Goal: Ask a question: Seek information or help from site administrators or community

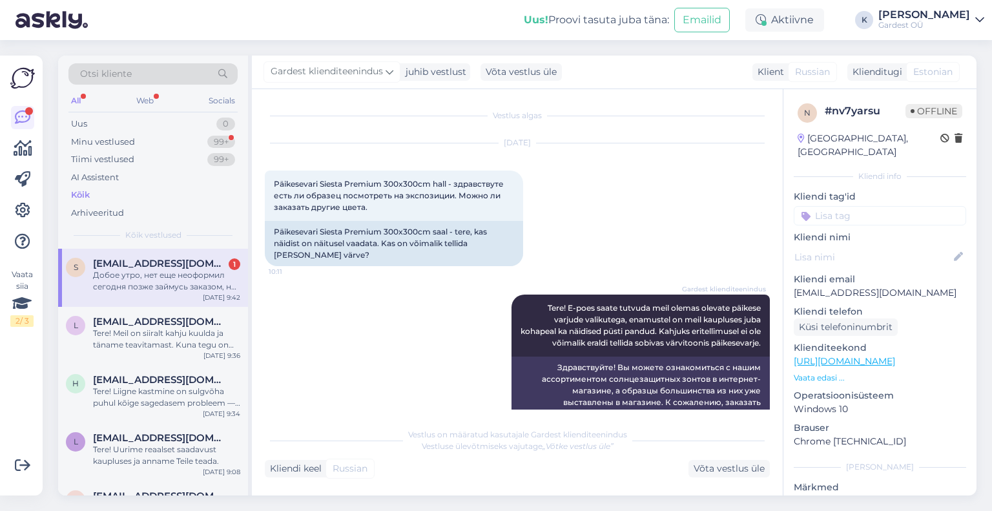
scroll to position [3839, 0]
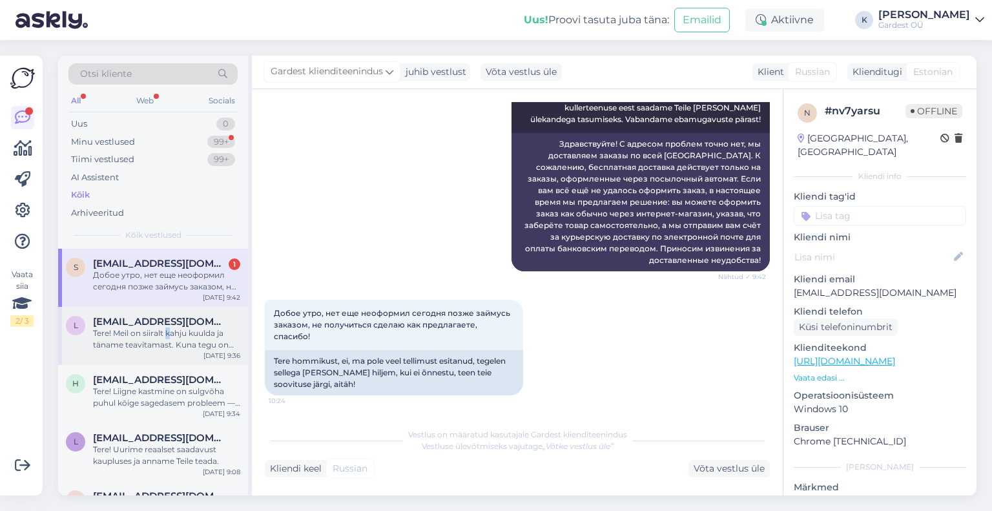
click at [168, 335] on div "Tere! Meil on siiralt kahju kuulda ja täname teavitamast. Kuna tegu on kaupluse…" at bounding box center [166, 339] width 147 height 23
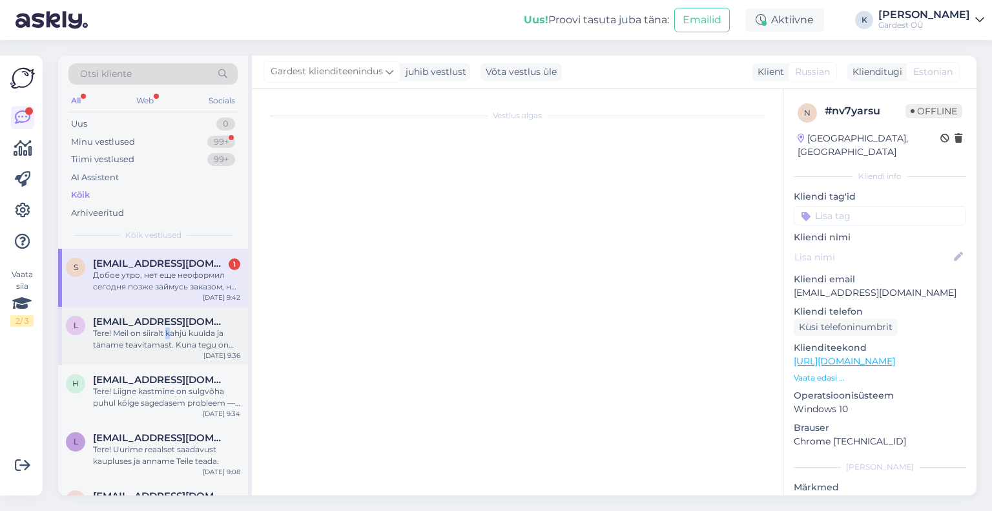
scroll to position [485, 0]
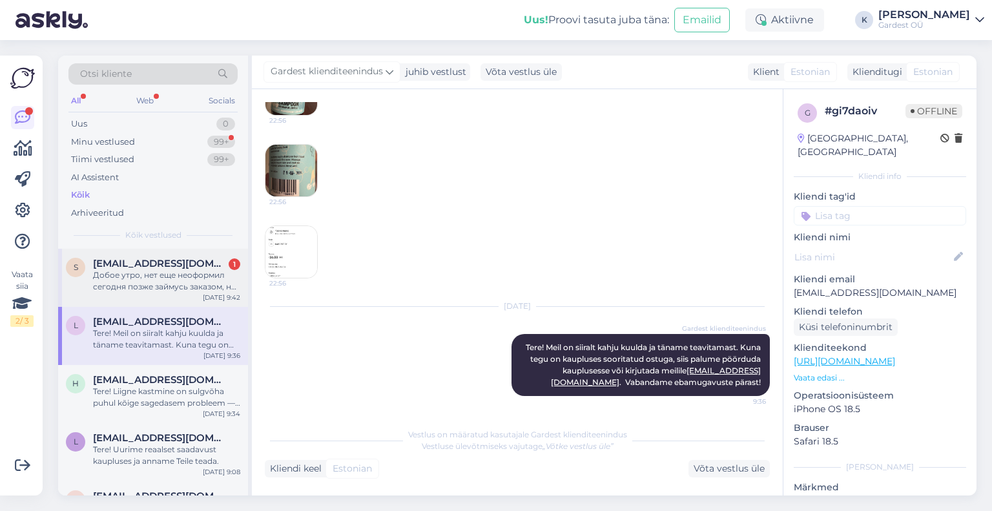
click at [168, 276] on div "Добое утро, нет еще неоформил сегодня позже займусь заказом, не получиться сдел…" at bounding box center [166, 280] width 147 height 23
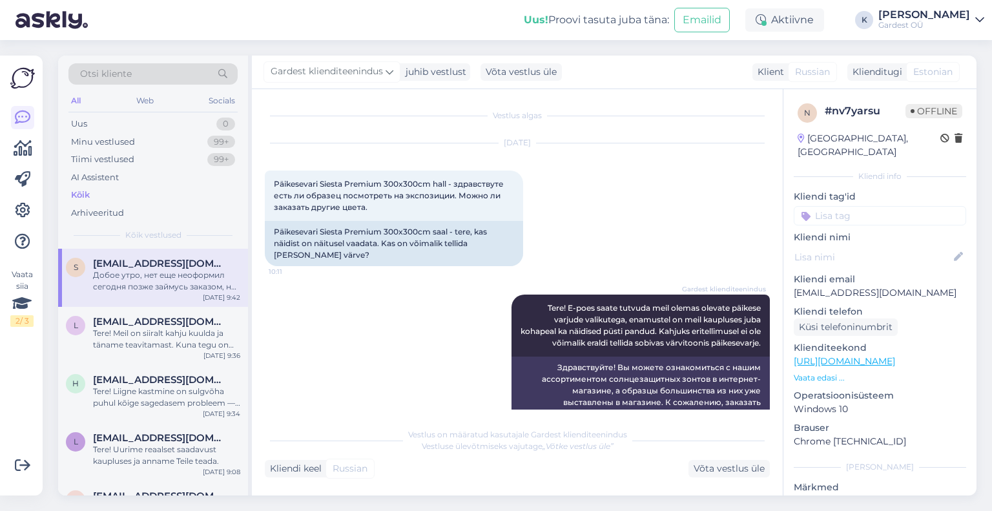
scroll to position [3720, 0]
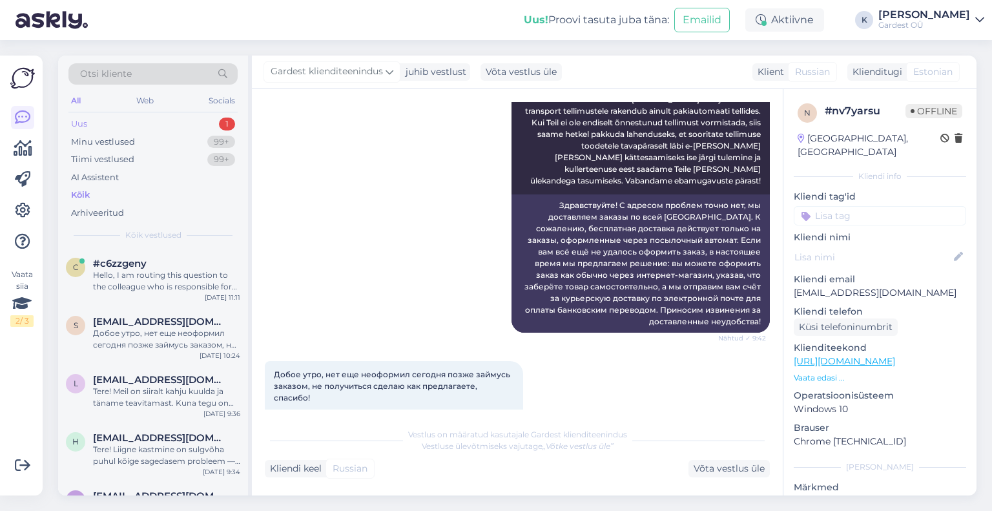
click at [86, 121] on div "Uus" at bounding box center [79, 124] width 16 height 13
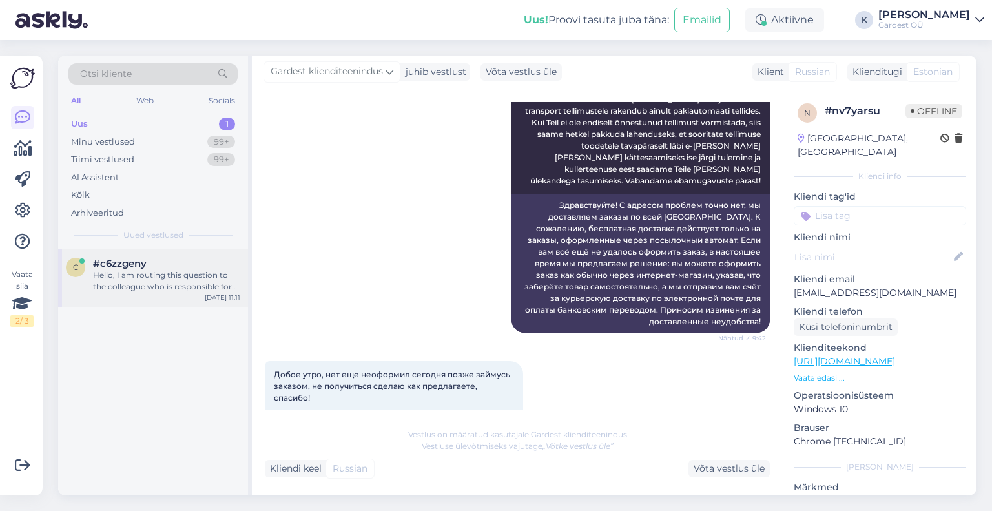
click at [136, 278] on div "Hello, I am routing this question to the colleague who is responsible for this …" at bounding box center [166, 280] width 147 height 23
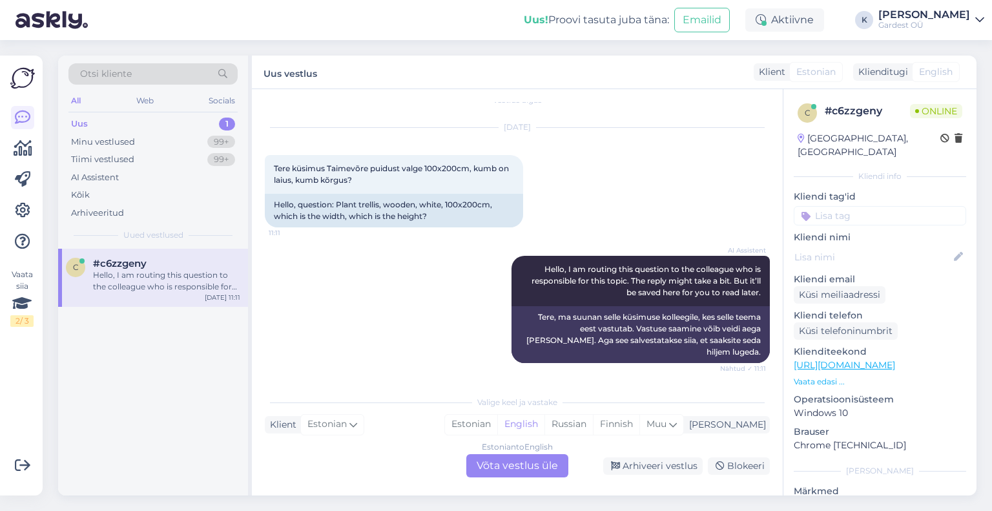
scroll to position [3, 0]
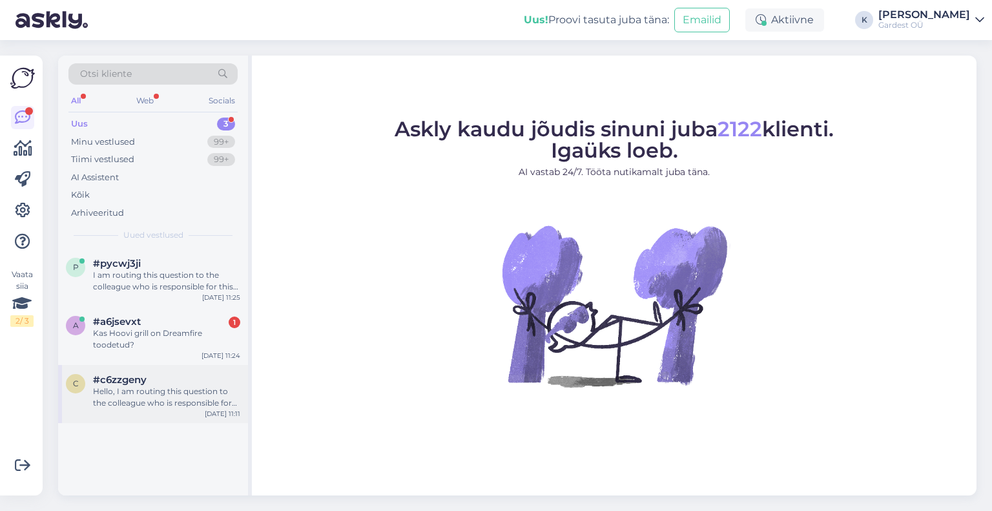
click at [183, 393] on div "Hello, I am routing this question to the colleague who is responsible for this …" at bounding box center [166, 397] width 147 height 23
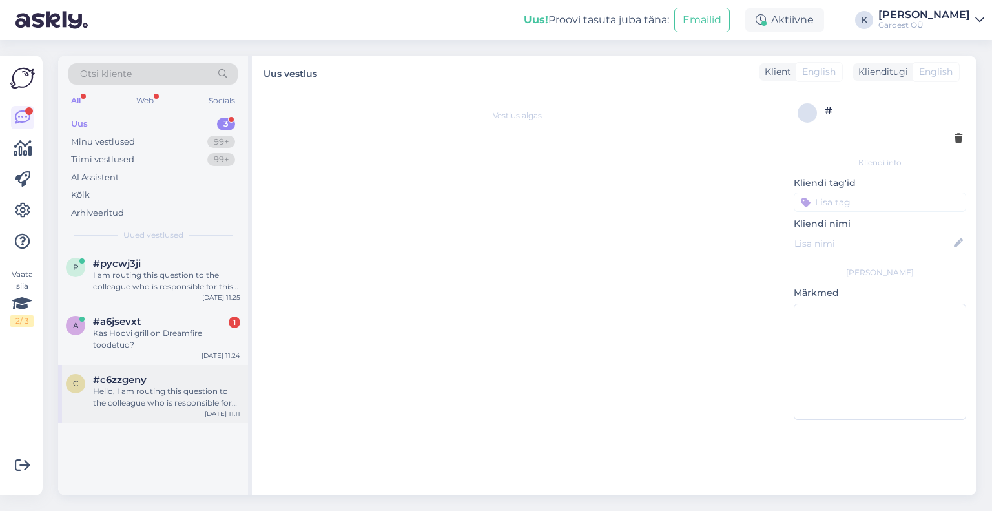
scroll to position [3, 0]
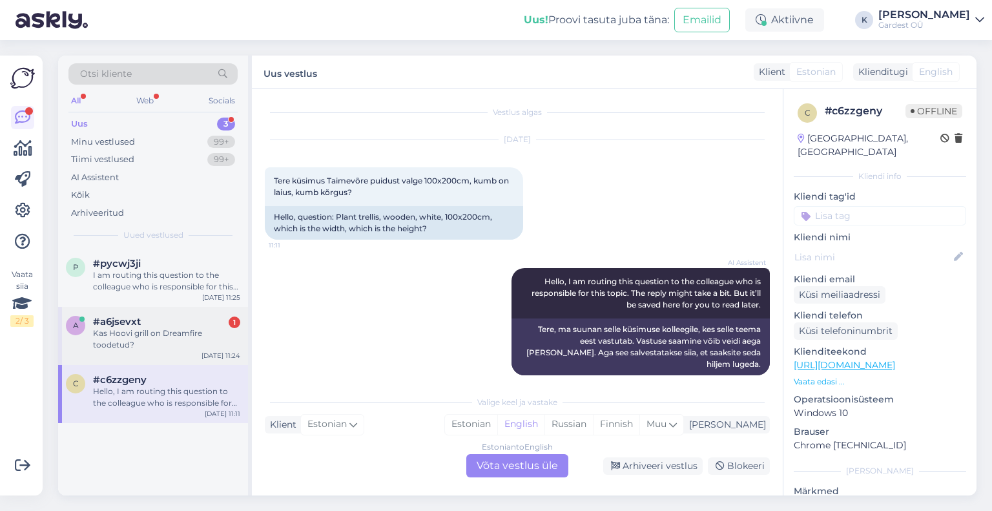
click at [165, 335] on div "Kas Hoovi grill on Dreamfire toodetud?" at bounding box center [166, 339] width 147 height 23
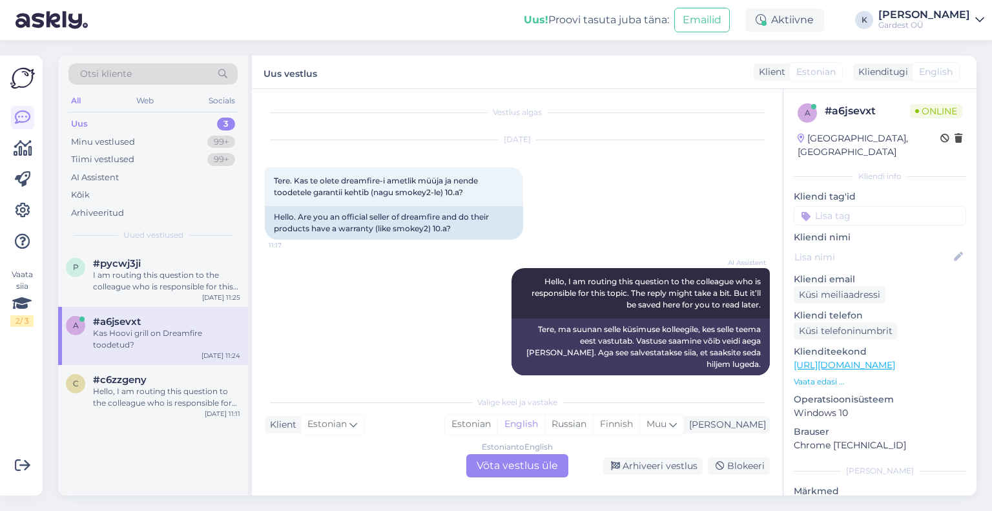
scroll to position [81, 0]
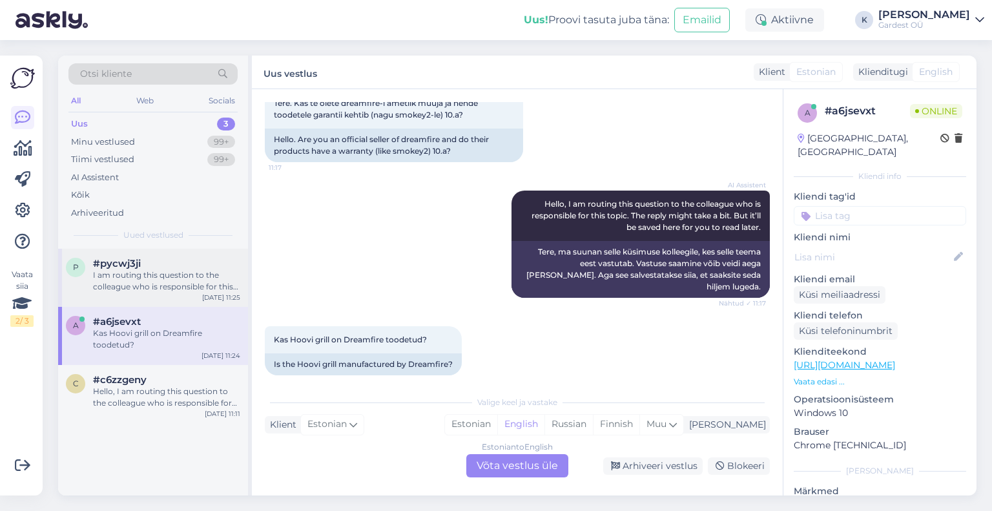
click at [155, 275] on div "I am routing this question to the colleague who is responsible for this topic. …" at bounding box center [166, 280] width 147 height 23
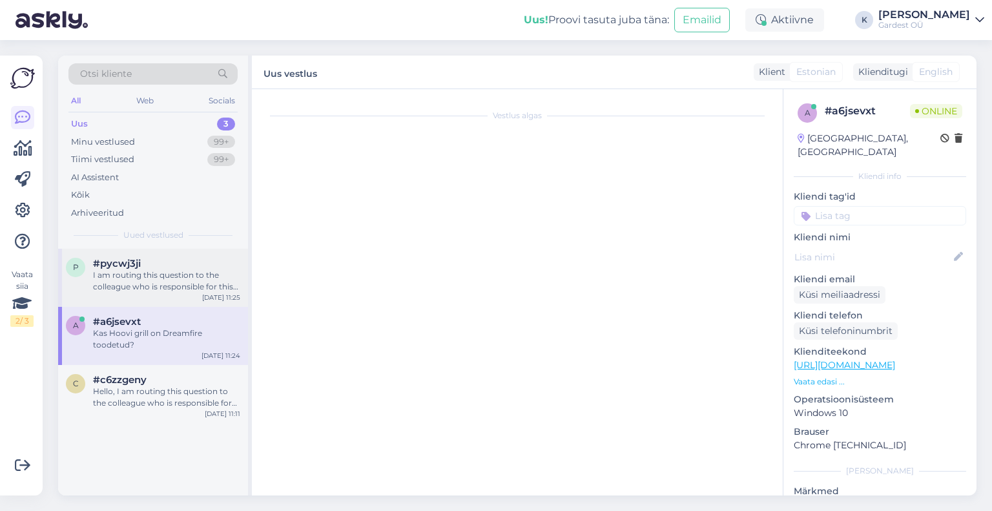
scroll to position [114, 0]
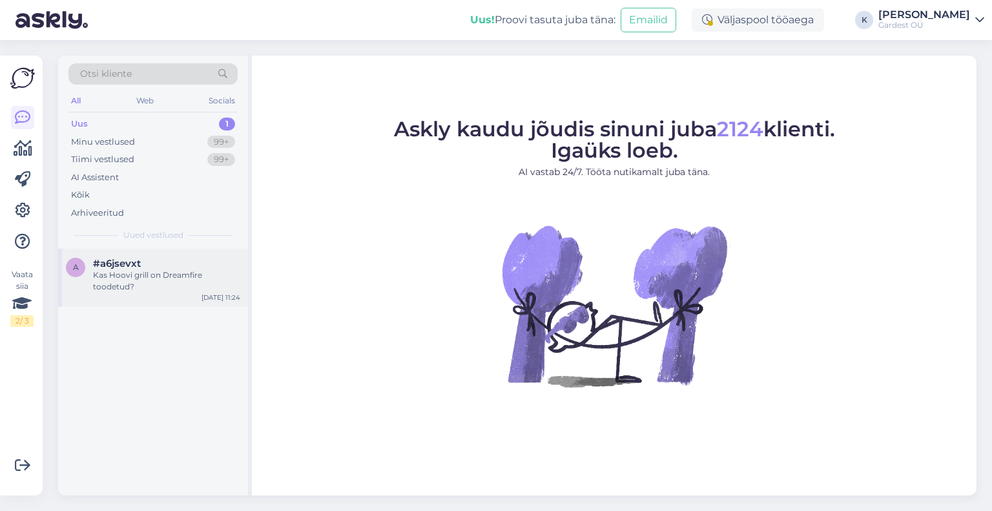
click at [147, 272] on div "Kas Hoovi grill on Dreamfire toodetud?" at bounding box center [166, 280] width 147 height 23
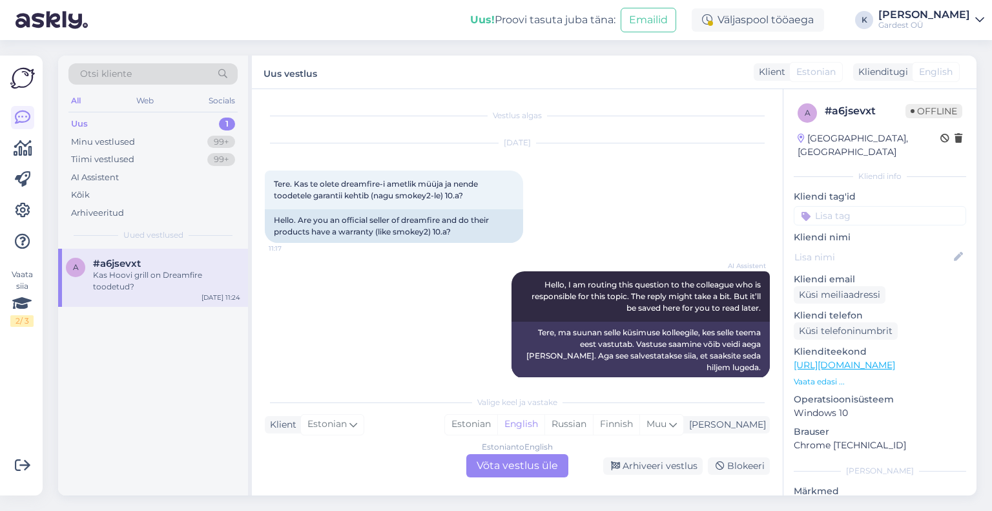
scroll to position [81, 0]
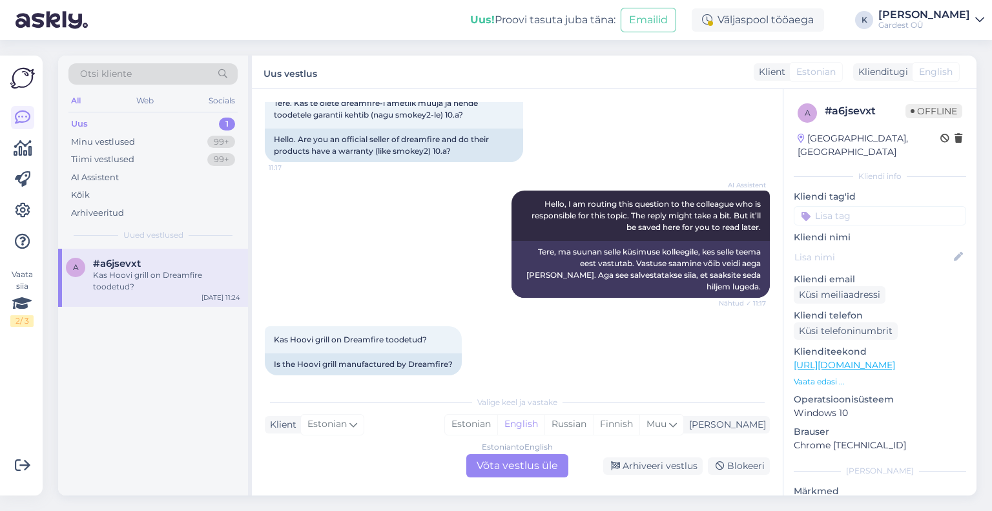
click at [504, 457] on div "Estonian to English Võta vestlus üle" at bounding box center [517, 465] width 102 height 23
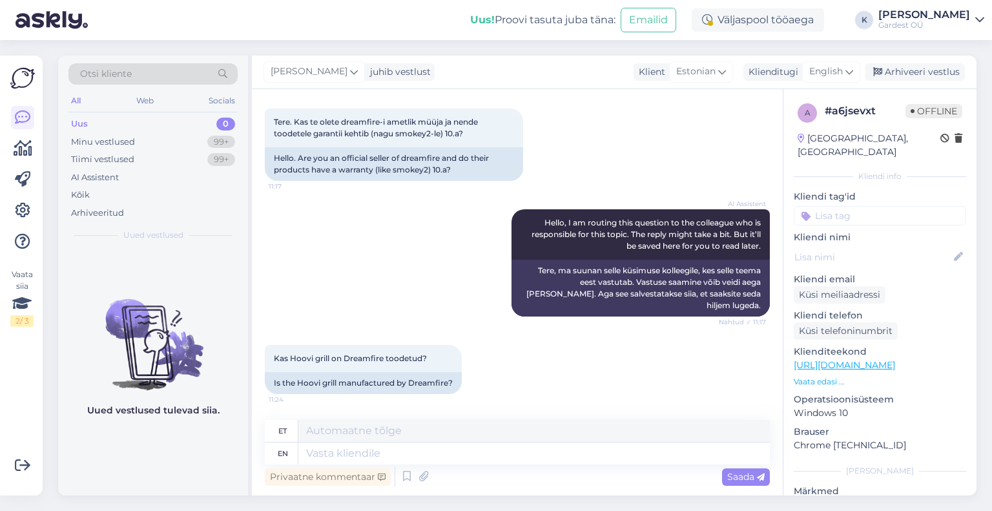
scroll to position [50, 0]
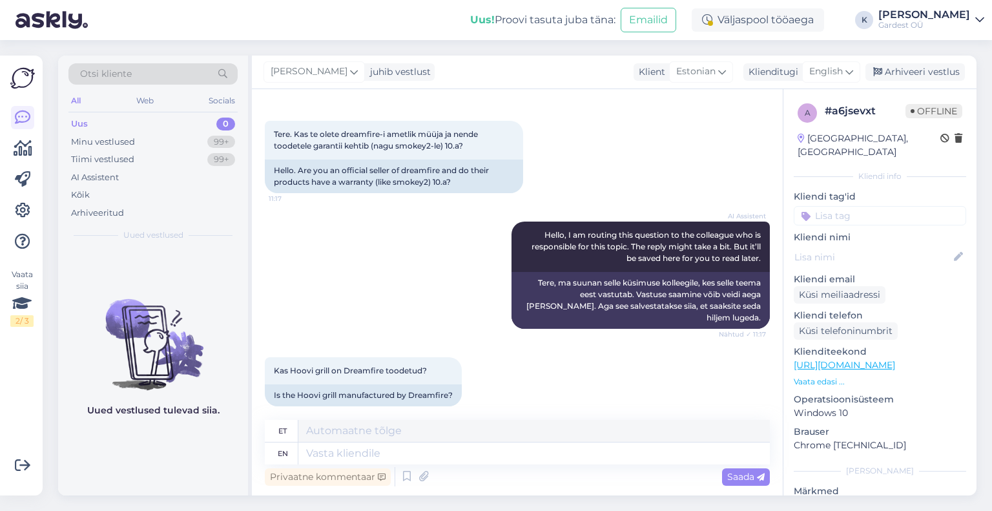
click at [47, 20] on img at bounding box center [52, 20] width 72 height 40
click at [99, 154] on div "Tiimi vestlused" at bounding box center [102, 159] width 63 height 13
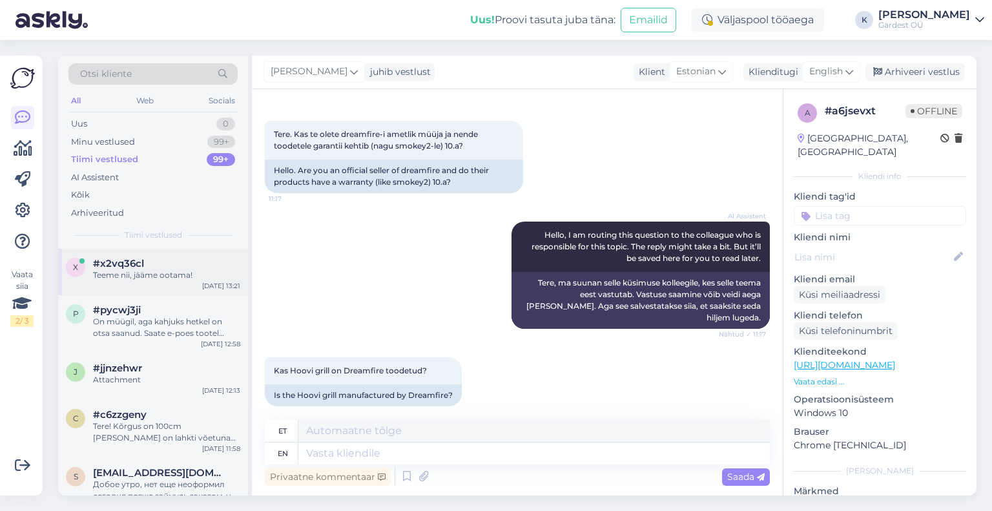
click at [139, 281] on div "x #x2vq36cl Teeme nii, jääme ootama! Aug 12 13:21" at bounding box center [153, 272] width 190 height 47
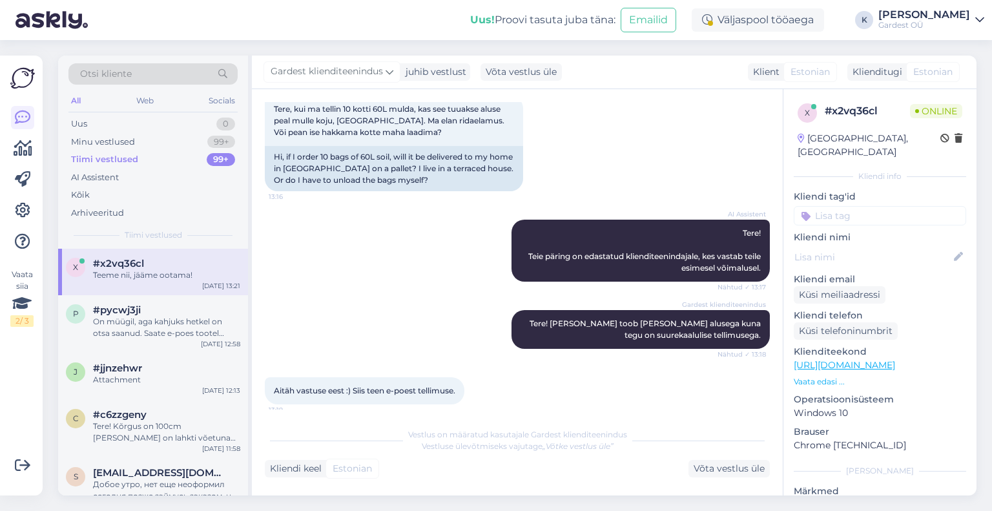
scroll to position [140, 0]
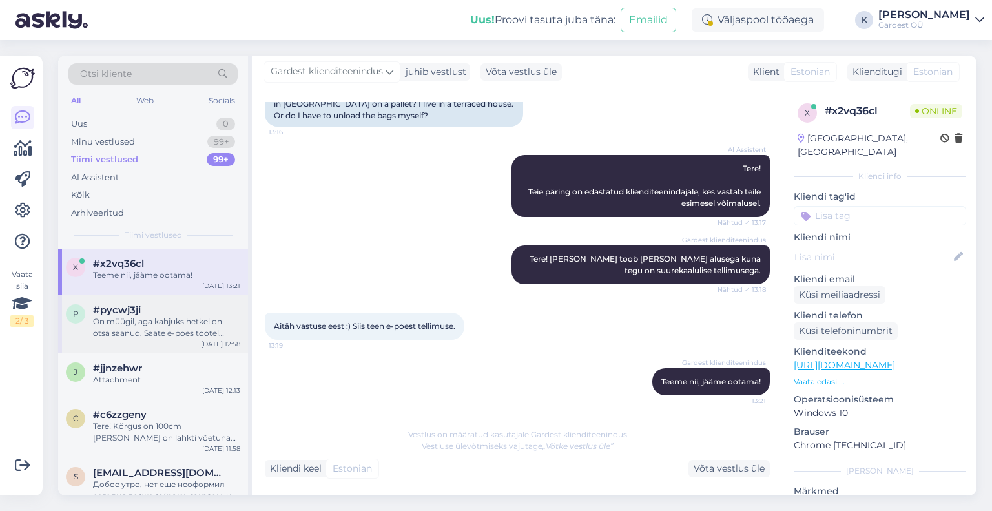
click at [165, 329] on div "On müügil, aga kahjuks hetkel on otsa saanud. Saate e-poes tootel silma peal ho…" at bounding box center [166, 327] width 147 height 23
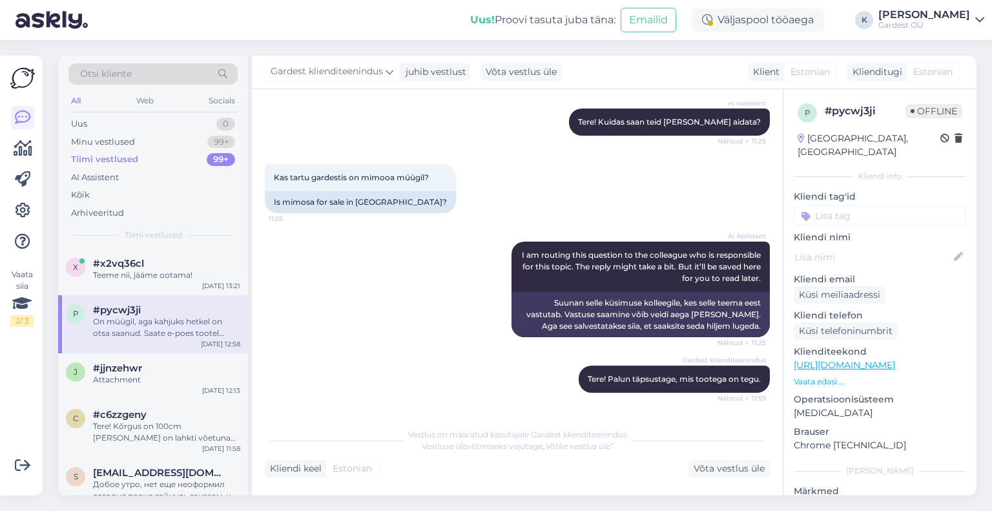
scroll to position [271, 0]
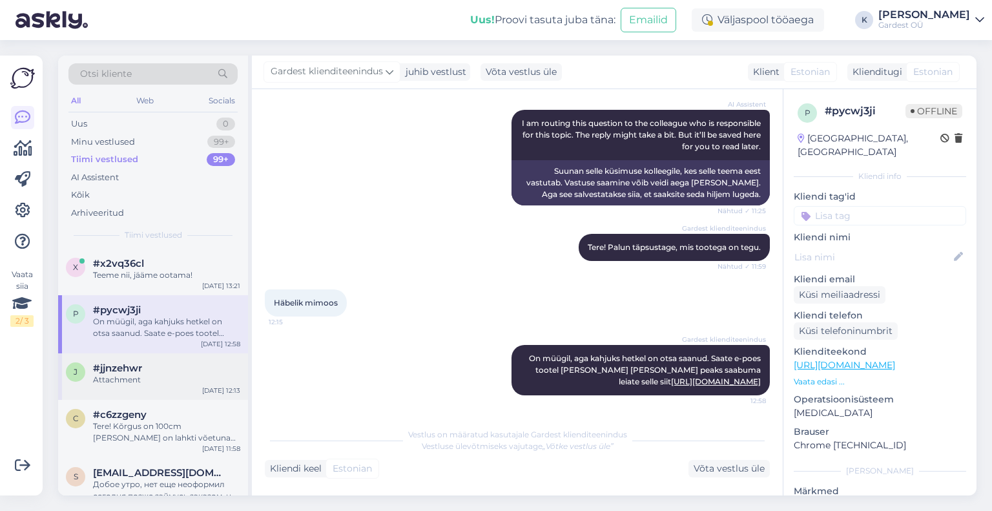
click at [145, 374] on div "Attachment" at bounding box center [166, 380] width 147 height 12
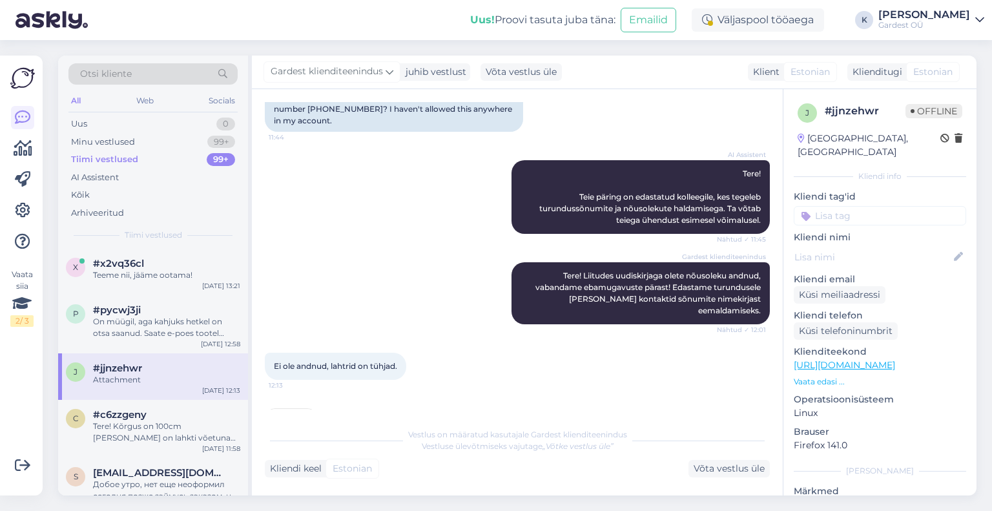
scroll to position [188, 0]
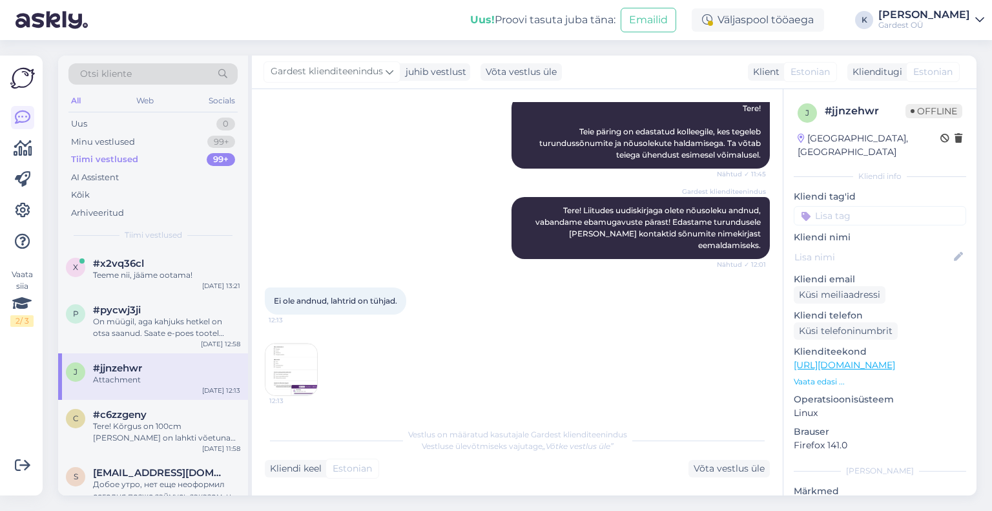
click at [304, 369] on img at bounding box center [291, 370] width 52 height 52
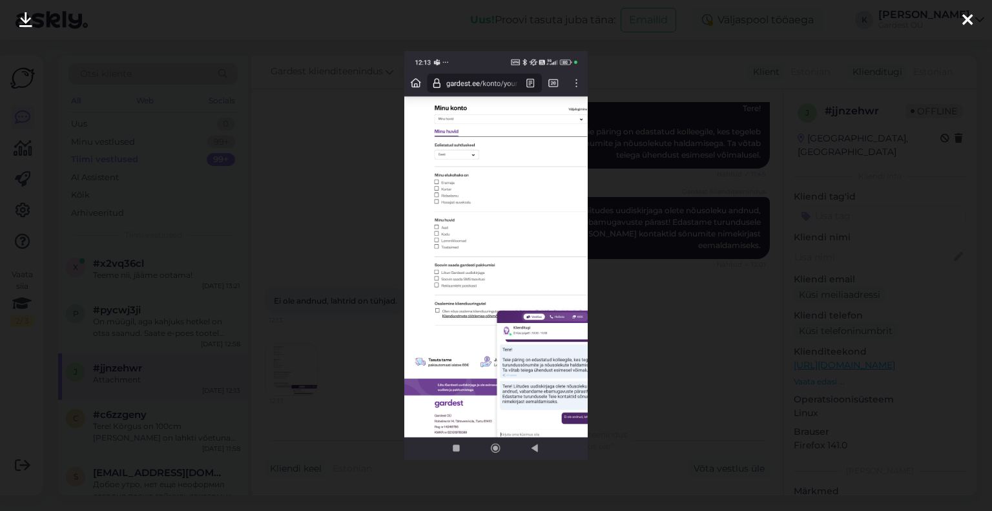
click at [966, 20] on icon at bounding box center [967, 20] width 10 height 17
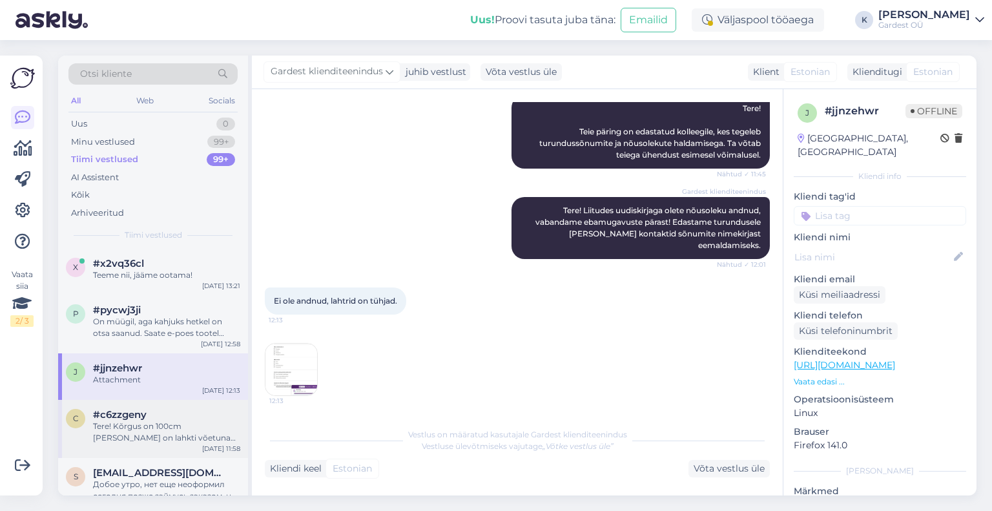
click at [155, 439] on div "Tere! Kõrgus on 100cm [PERSON_NAME] on lahkti võetuna 200cm. Seda toodet võib […" at bounding box center [166, 432] width 147 height 23
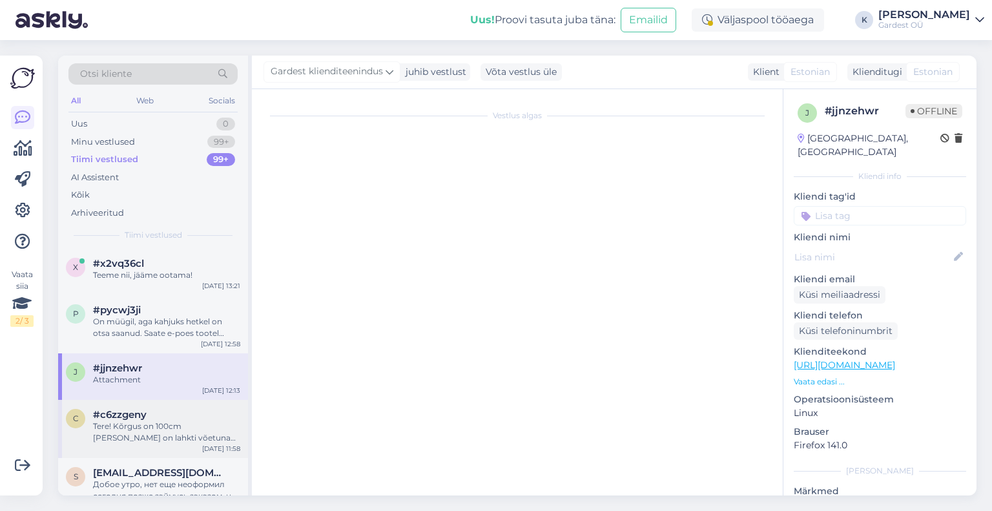
scroll to position [62, 0]
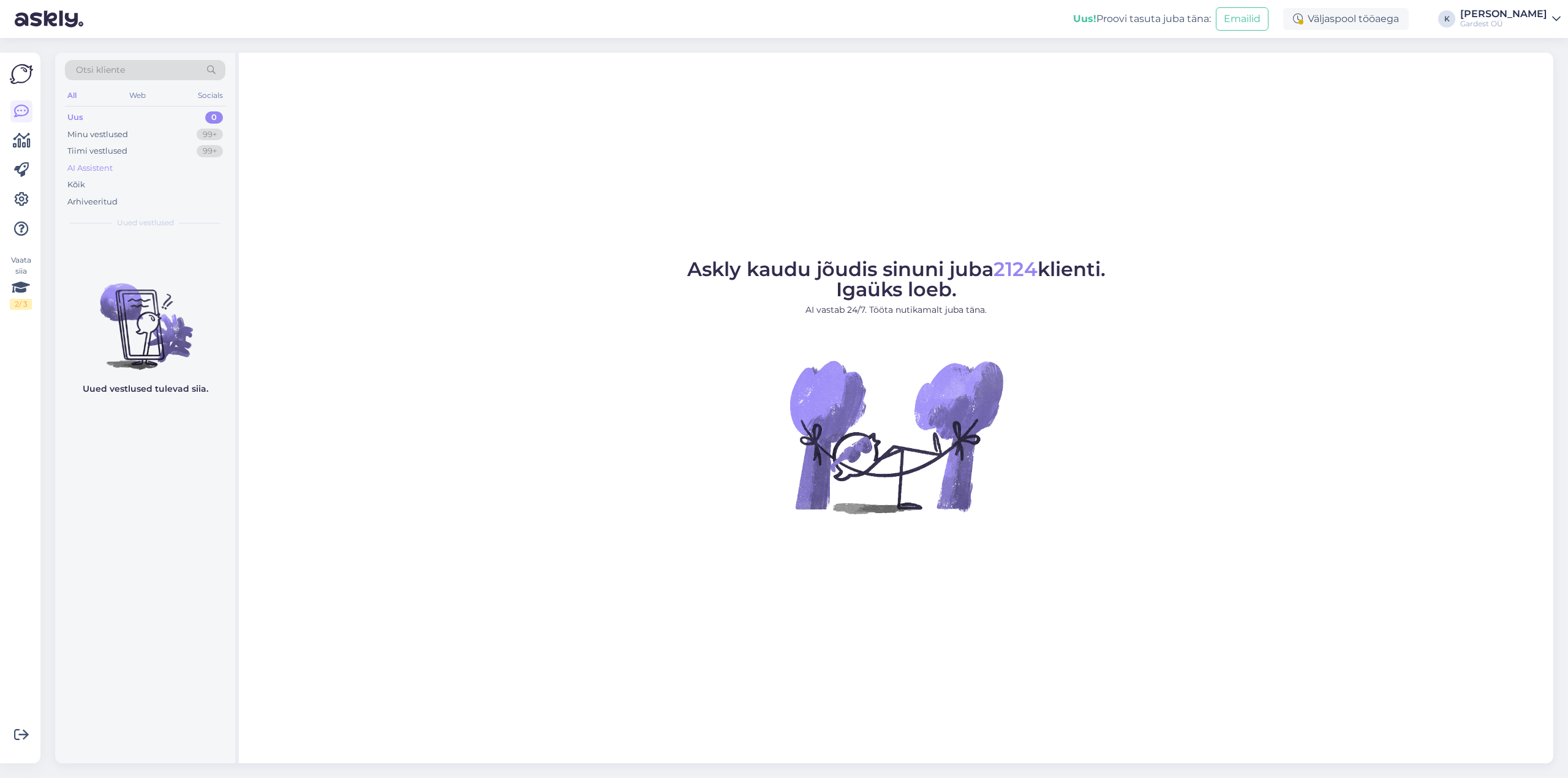
click at [108, 169] on div "AI Assistent" at bounding box center [90, 168] width 46 height 12
click at [108, 169] on div "AI Assistent" at bounding box center [92, 168] width 50 height 12
click at [105, 150] on div "Tiimi vestlused" at bounding box center [97, 151] width 60 height 12
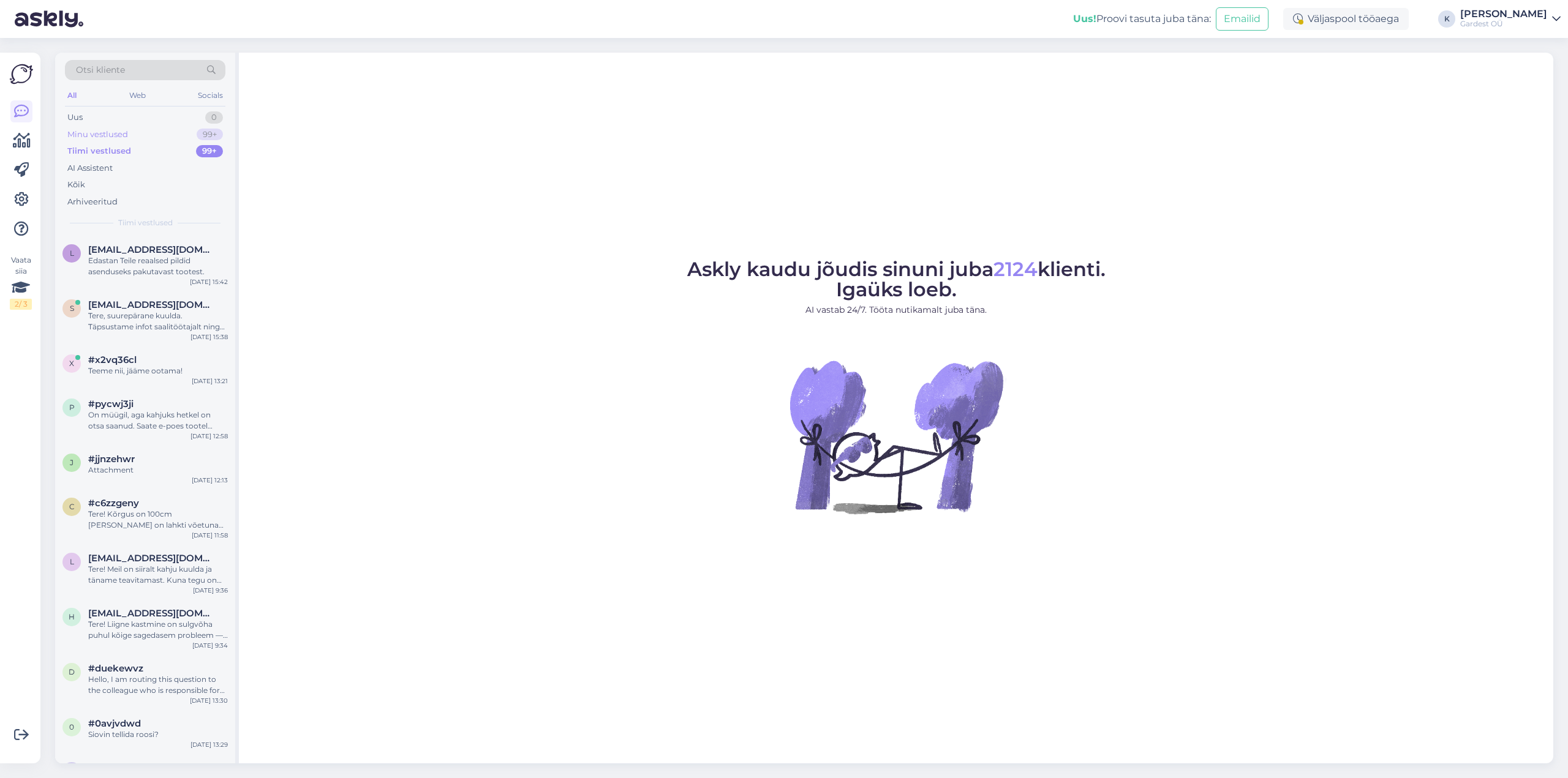
click at [105, 134] on div "Minu vestlused" at bounding box center [98, 135] width 61 height 12
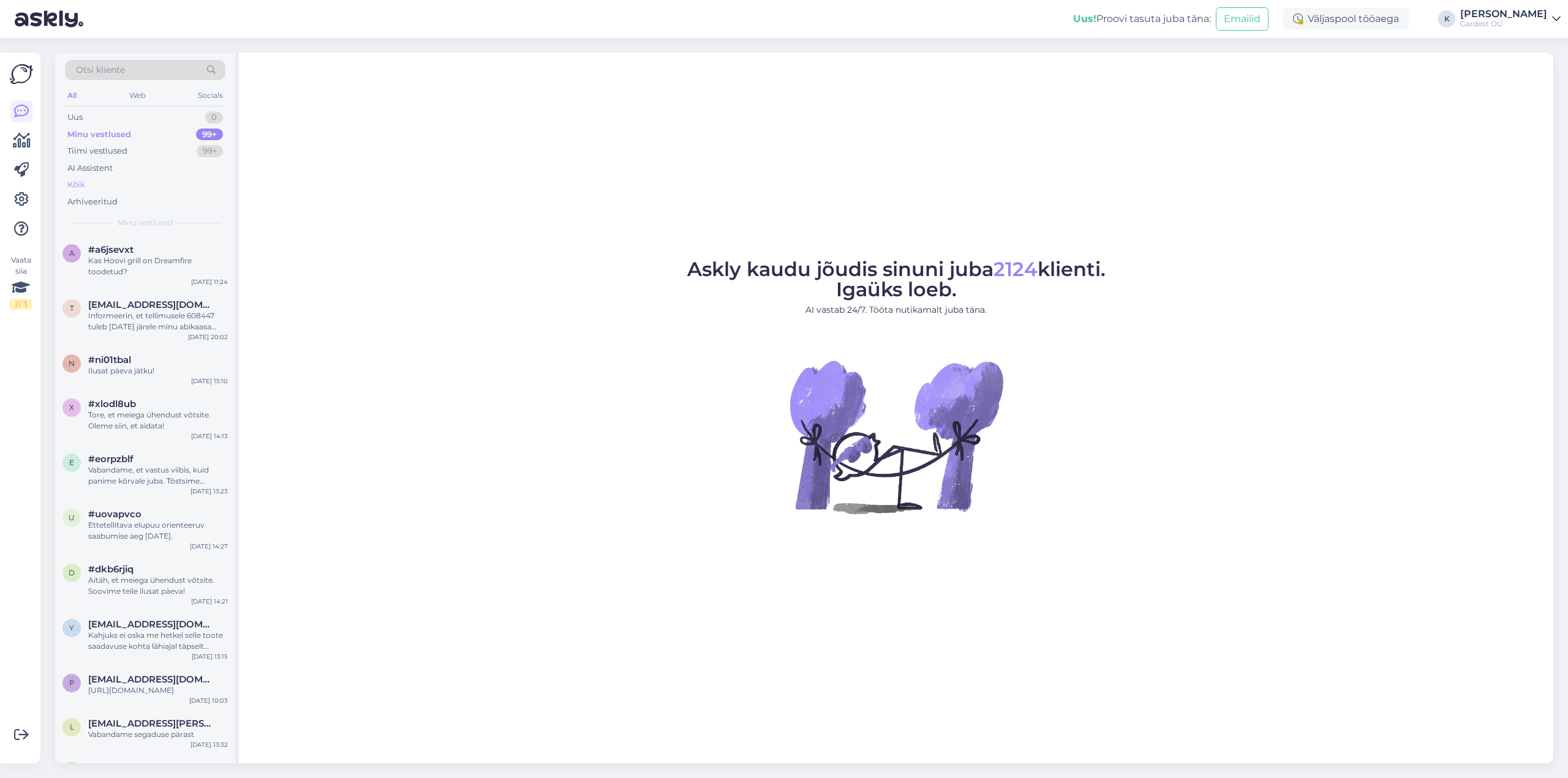
click at [72, 182] on div "Kõik" at bounding box center [76, 185] width 18 height 12
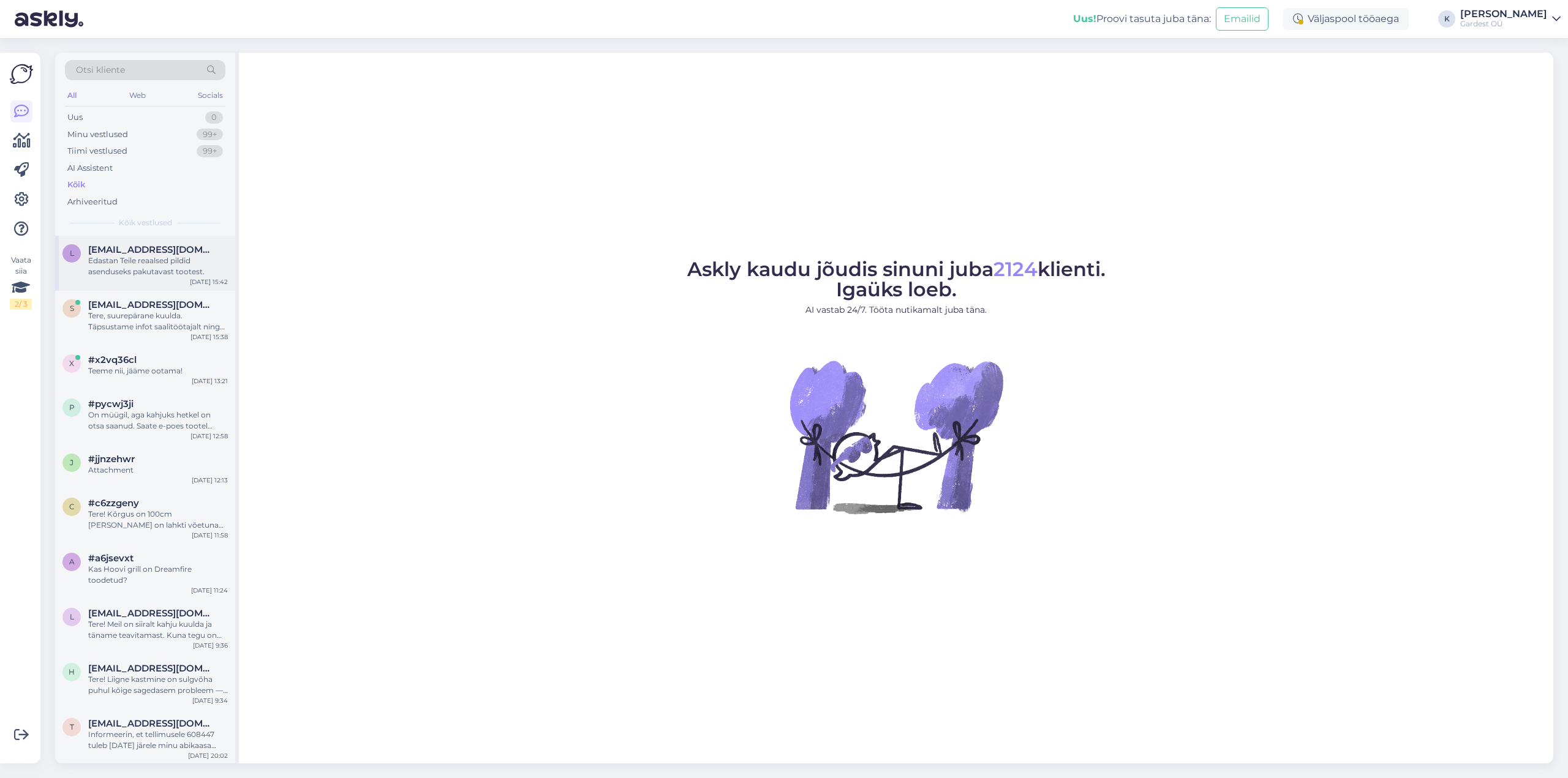
click at [116, 264] on div "Edastan Teile reaalsed pildid asenduseks pakutavast tootest." at bounding box center [157, 265] width 139 height 22
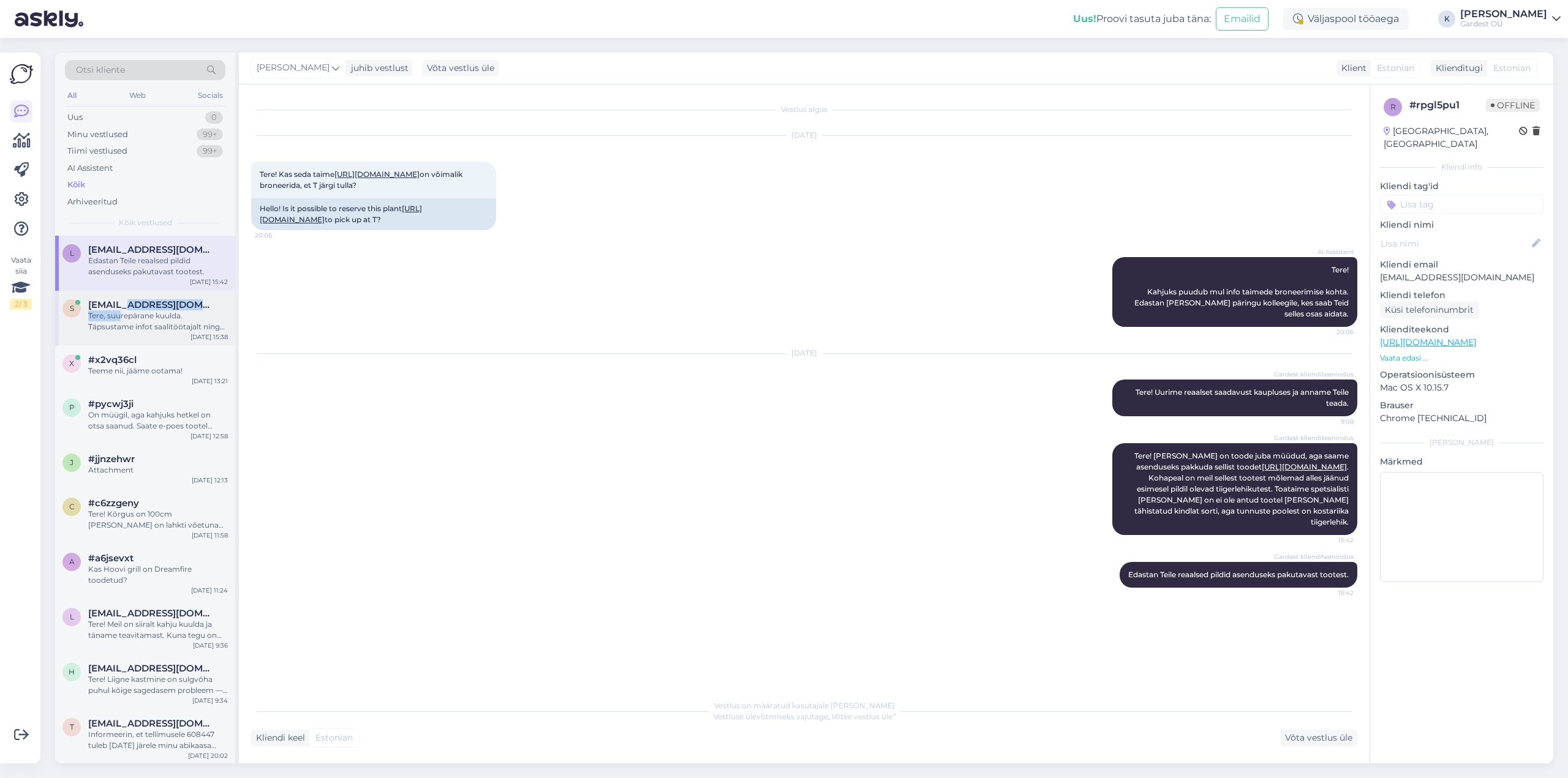
click at [120, 311] on div "sergeikonenko@gmail.com Tere, suurepärane kuulda. Täpsustame infot saalitöötaja…" at bounding box center [157, 316] width 139 height 33
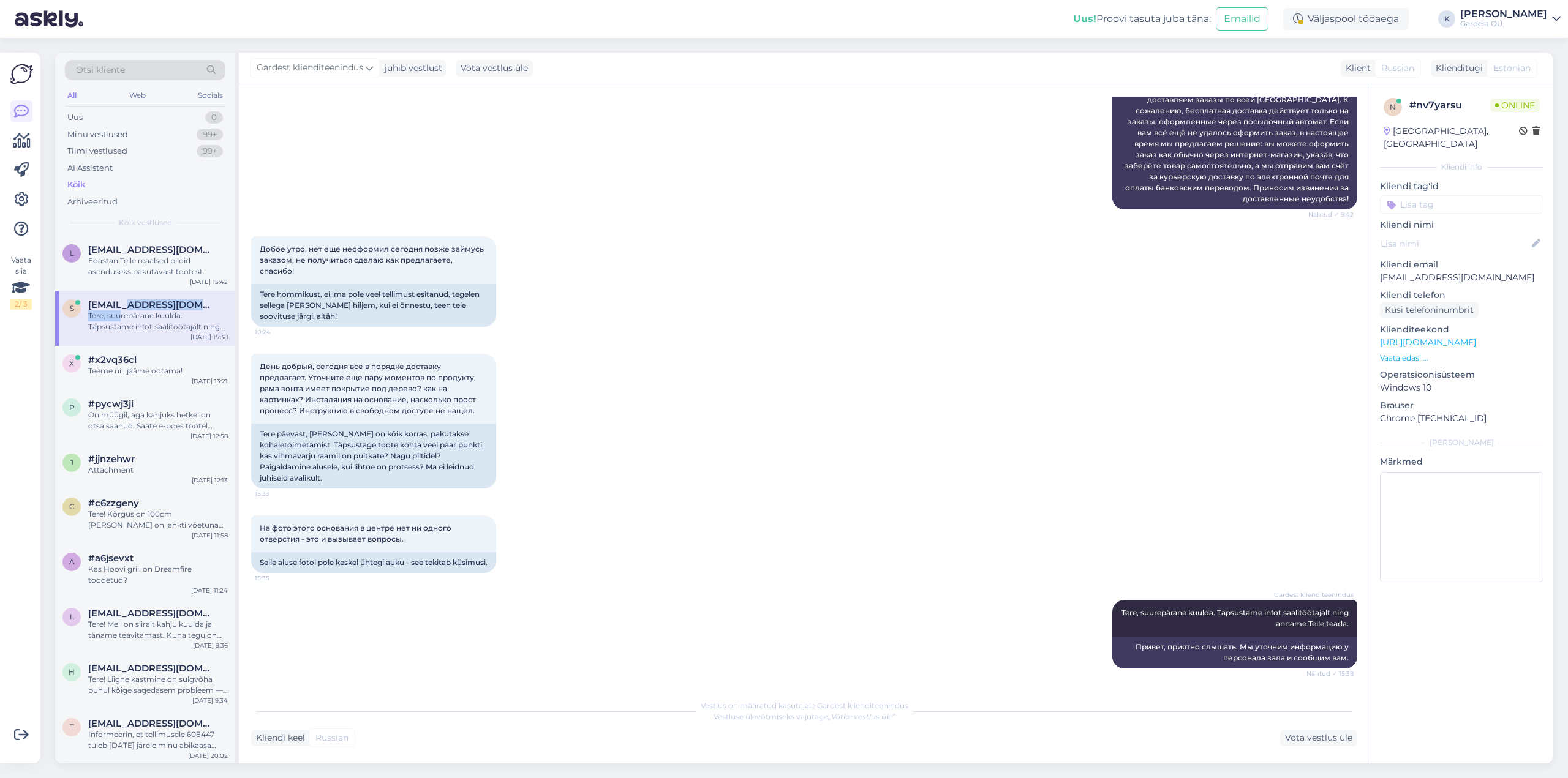
scroll to position [3698, 0]
click at [134, 366] on div "Teeme nii, jääme ootama!" at bounding box center [157, 371] width 139 height 11
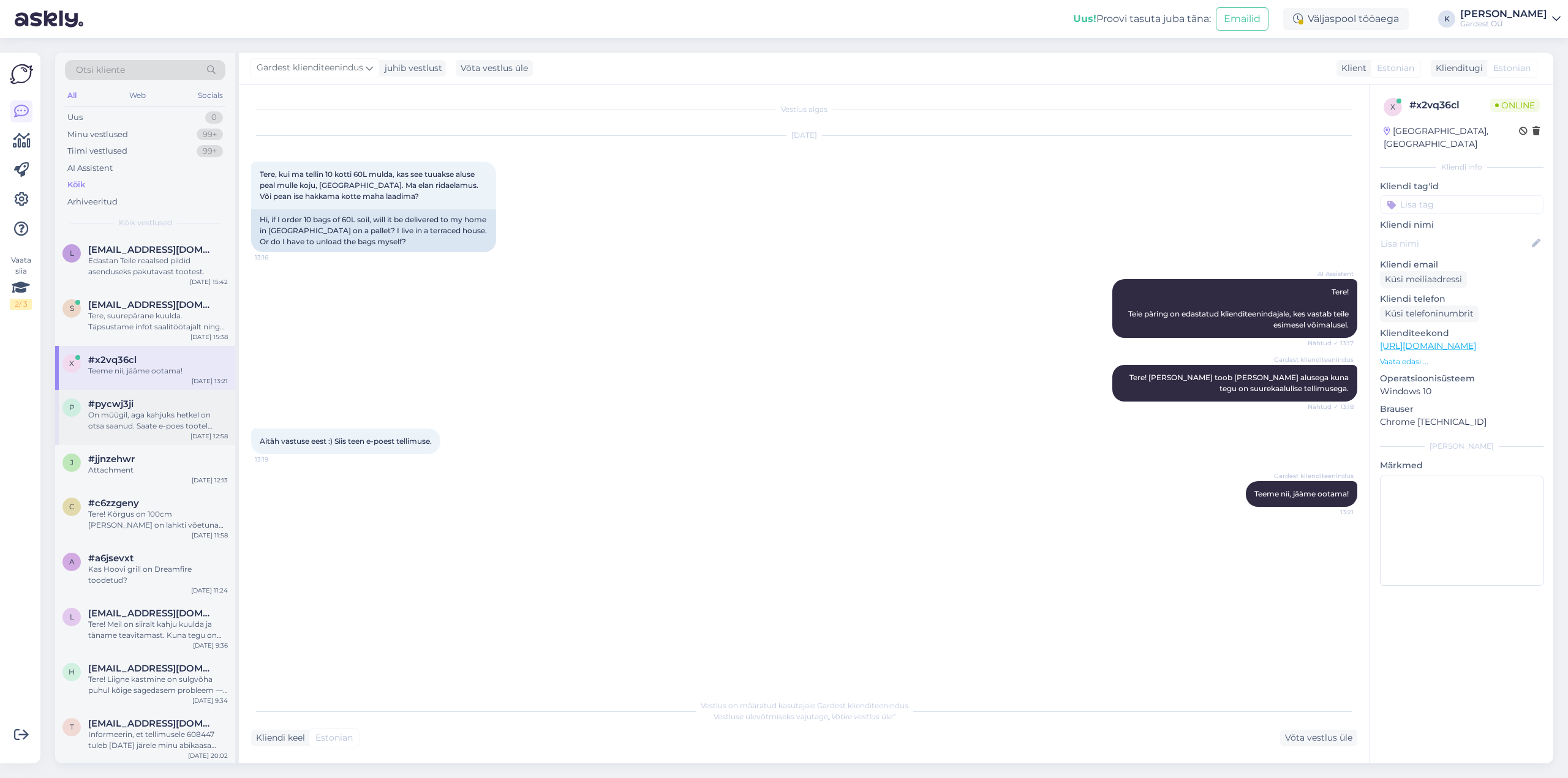
click at [125, 418] on div "On müügil, aga kahjuks hetkel on otsa saanud. Saate e-poes tootel [PERSON_NAME]…" at bounding box center [157, 420] width 139 height 22
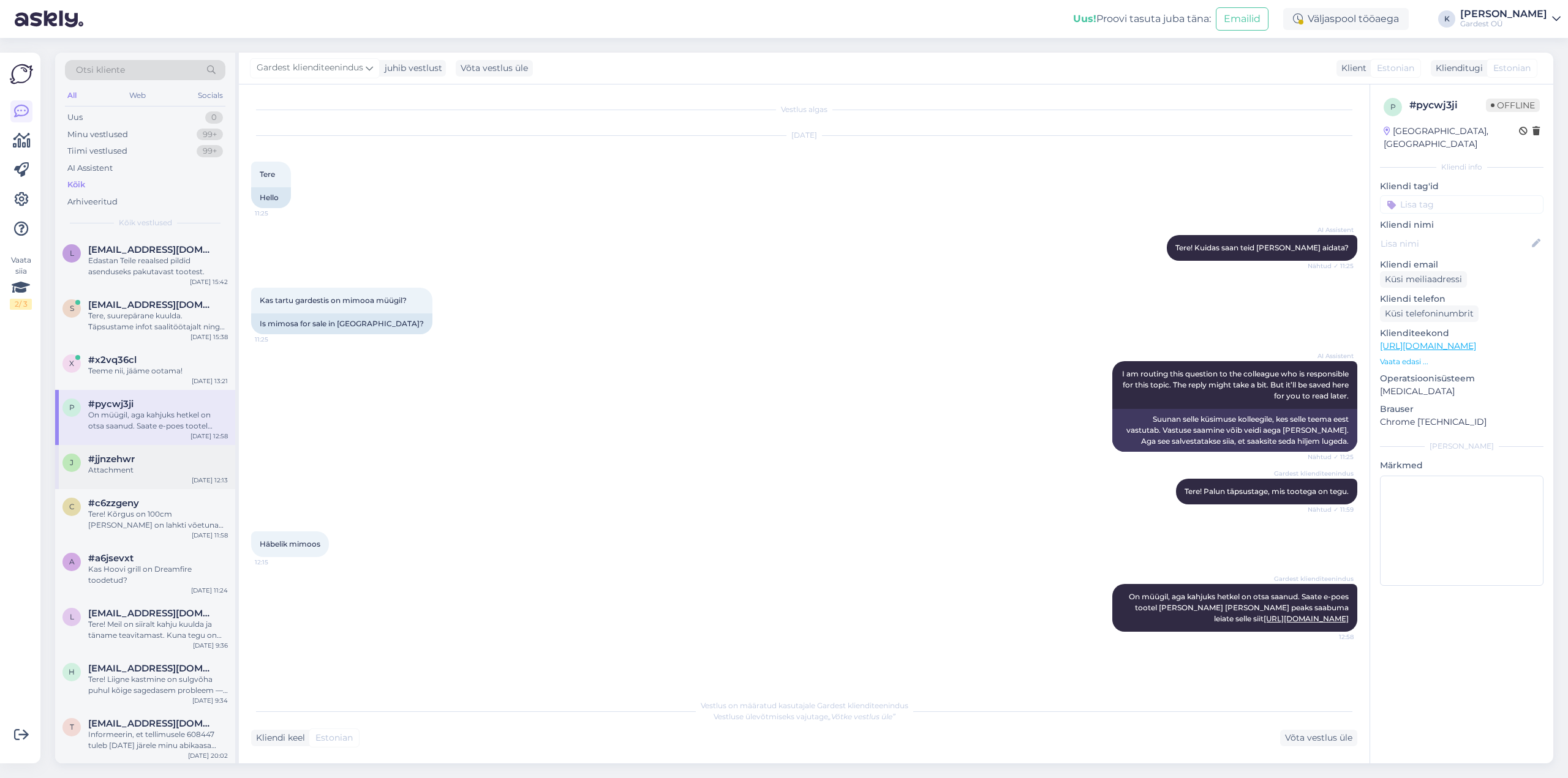
click at [127, 459] on span "#jjnzehwr" at bounding box center [111, 460] width 46 height 11
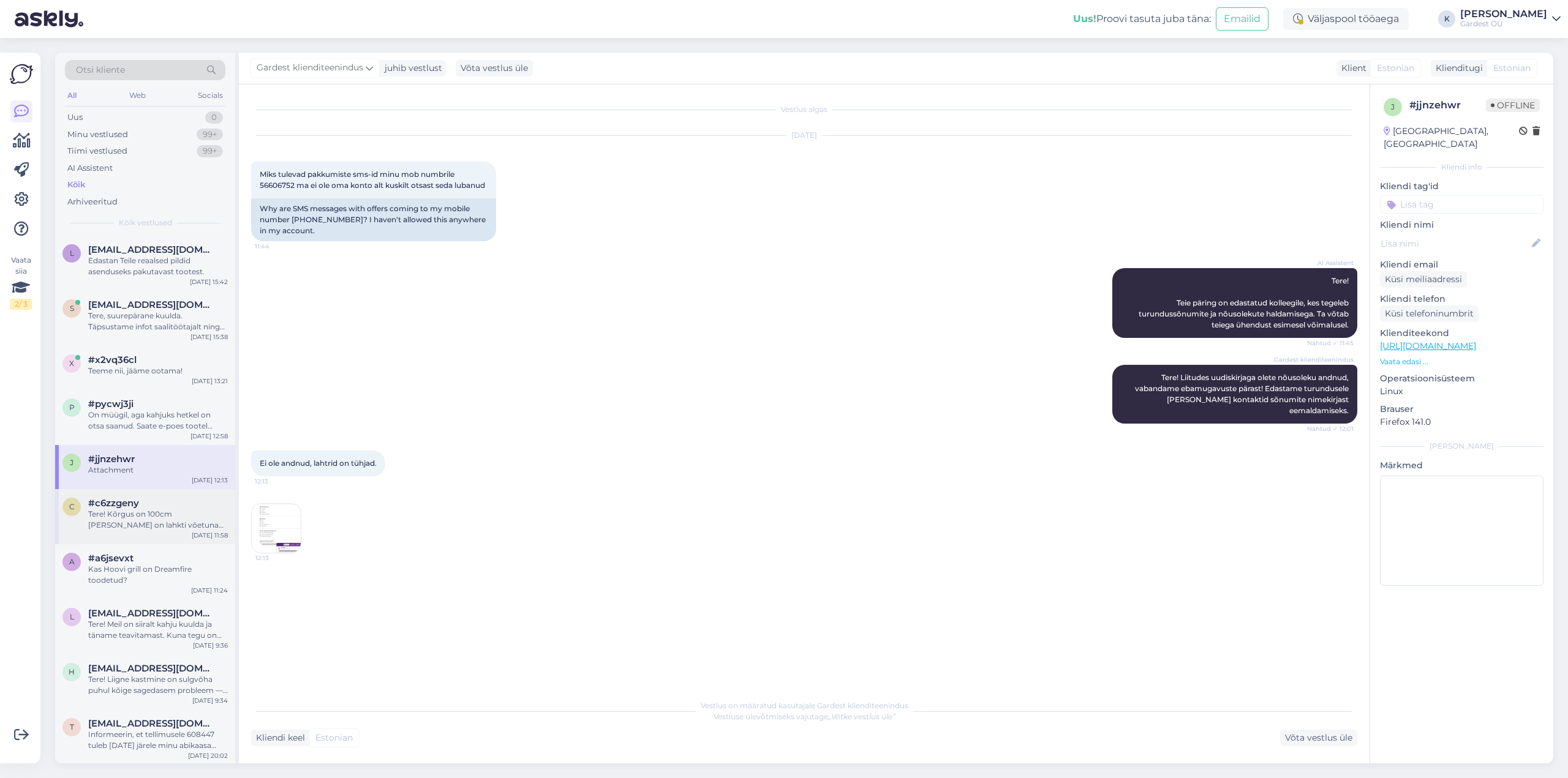
click at [123, 521] on div "Tere! Kõrgus on 100cm [PERSON_NAME] on lahkti võetuna 200cm. Seda toodet võib […" at bounding box center [157, 519] width 139 height 22
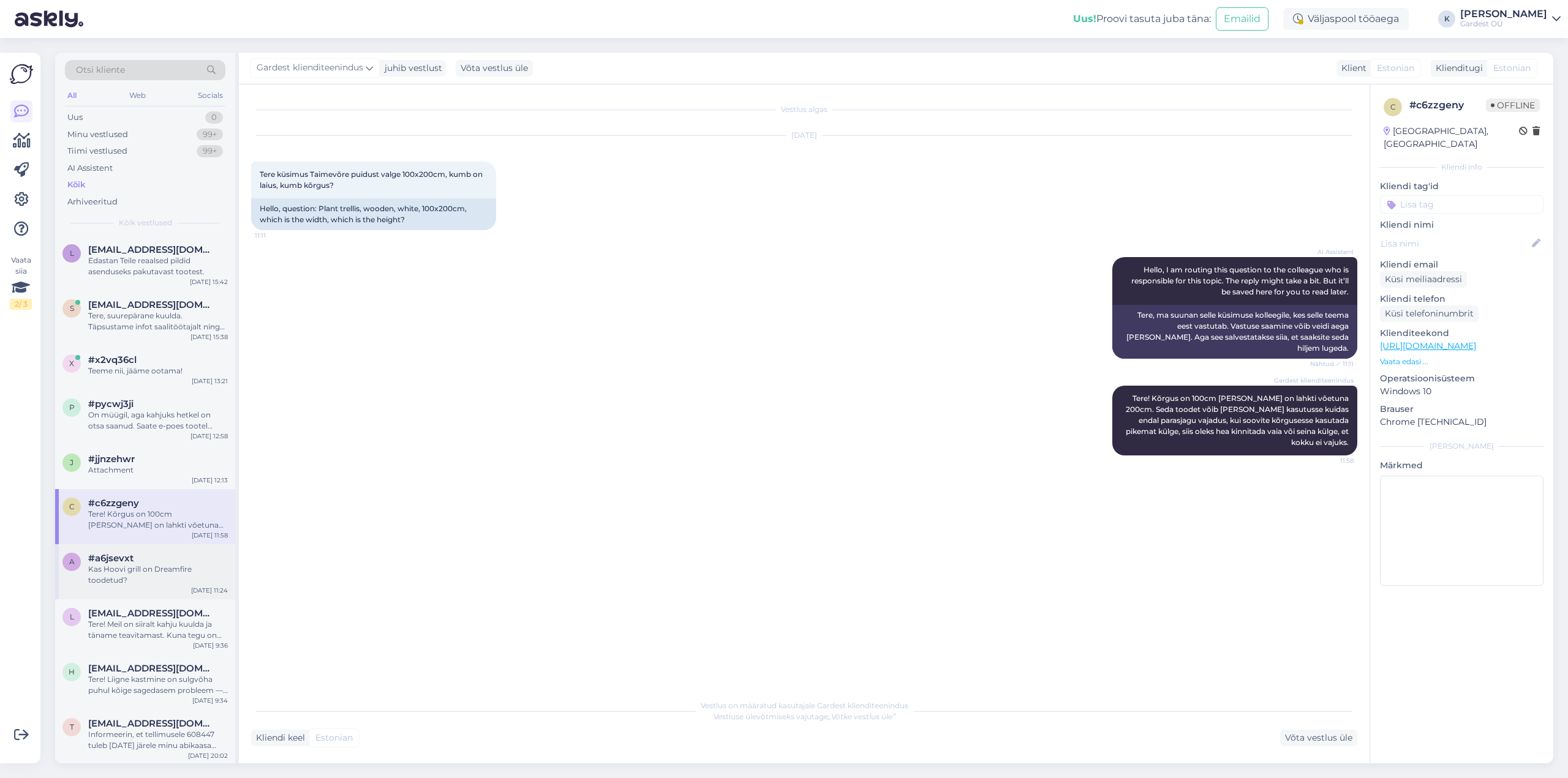
click at [137, 566] on div "Kas Hoovi grill on Dreamfire toodetud?" at bounding box center [157, 574] width 139 height 22
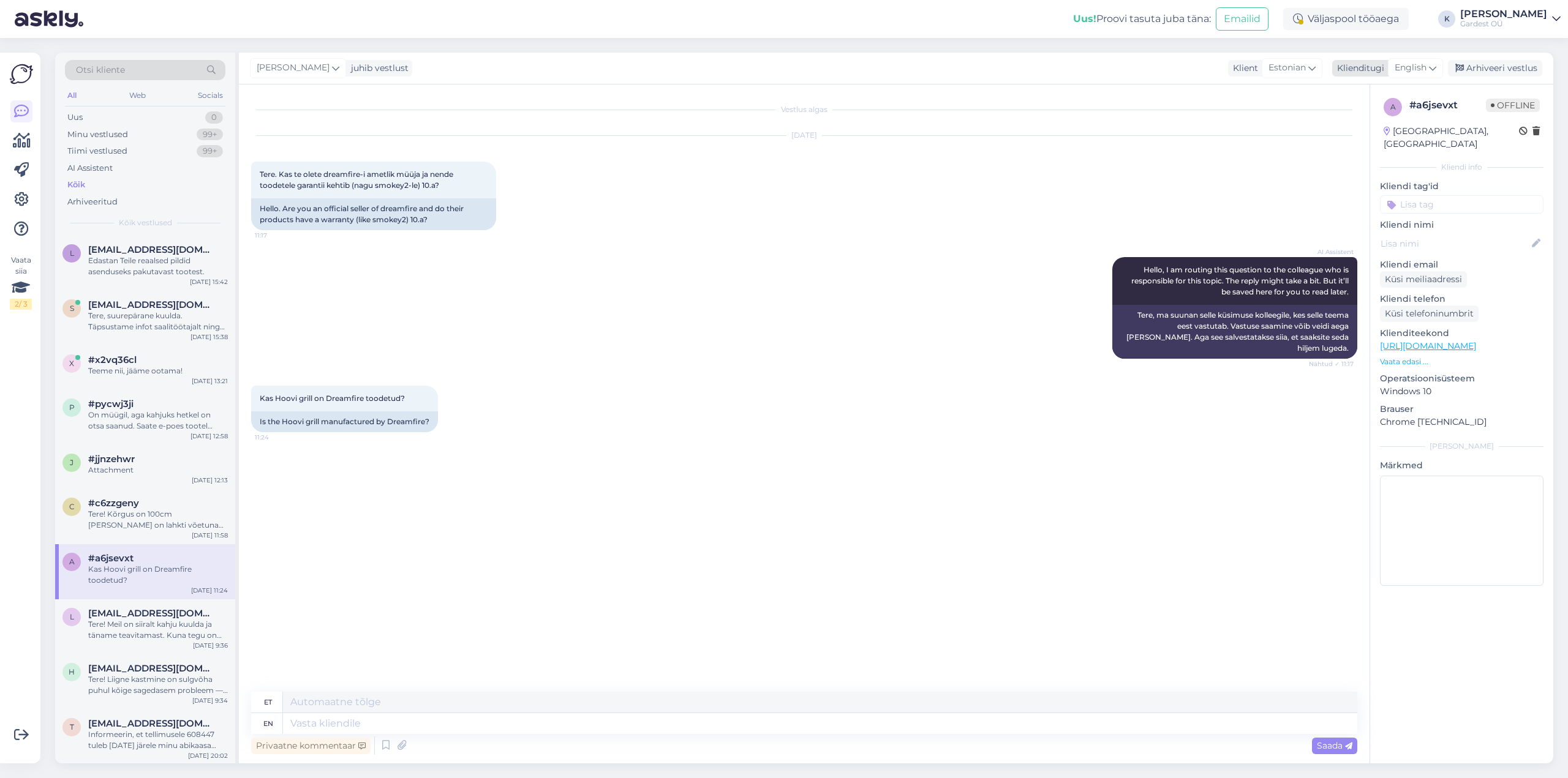
click at [1423, 62] on span "English" at bounding box center [1411, 68] width 32 height 13
click at [1383, 212] on link "Estonian" at bounding box center [1388, 218] width 135 height 20
click at [136, 625] on div "Tere! Meil on siiralt kahju kuulda ja täname teavitamast. Kuna tegu on kaupluse…" at bounding box center [157, 629] width 139 height 22
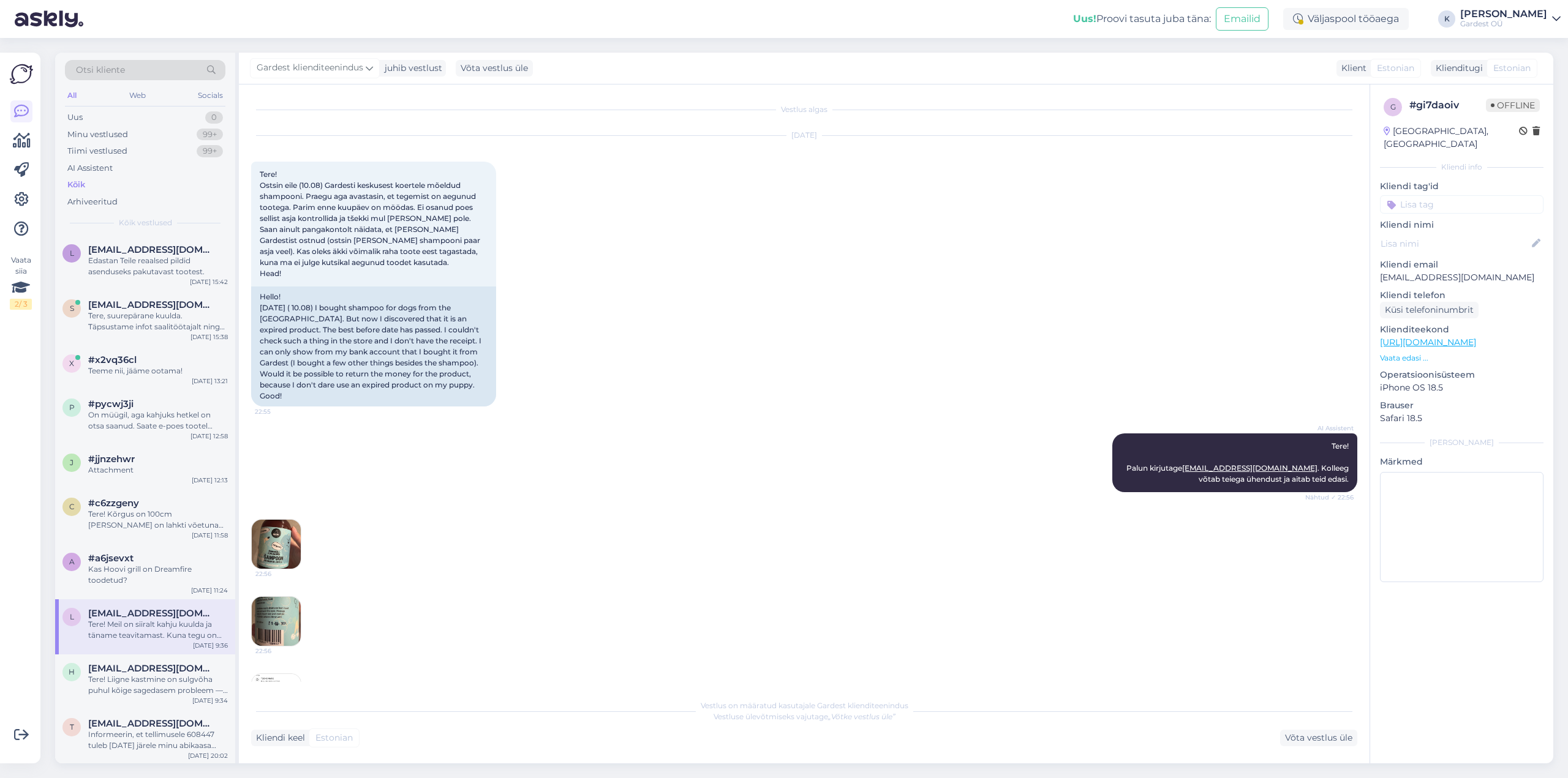
scroll to position [167, 0]
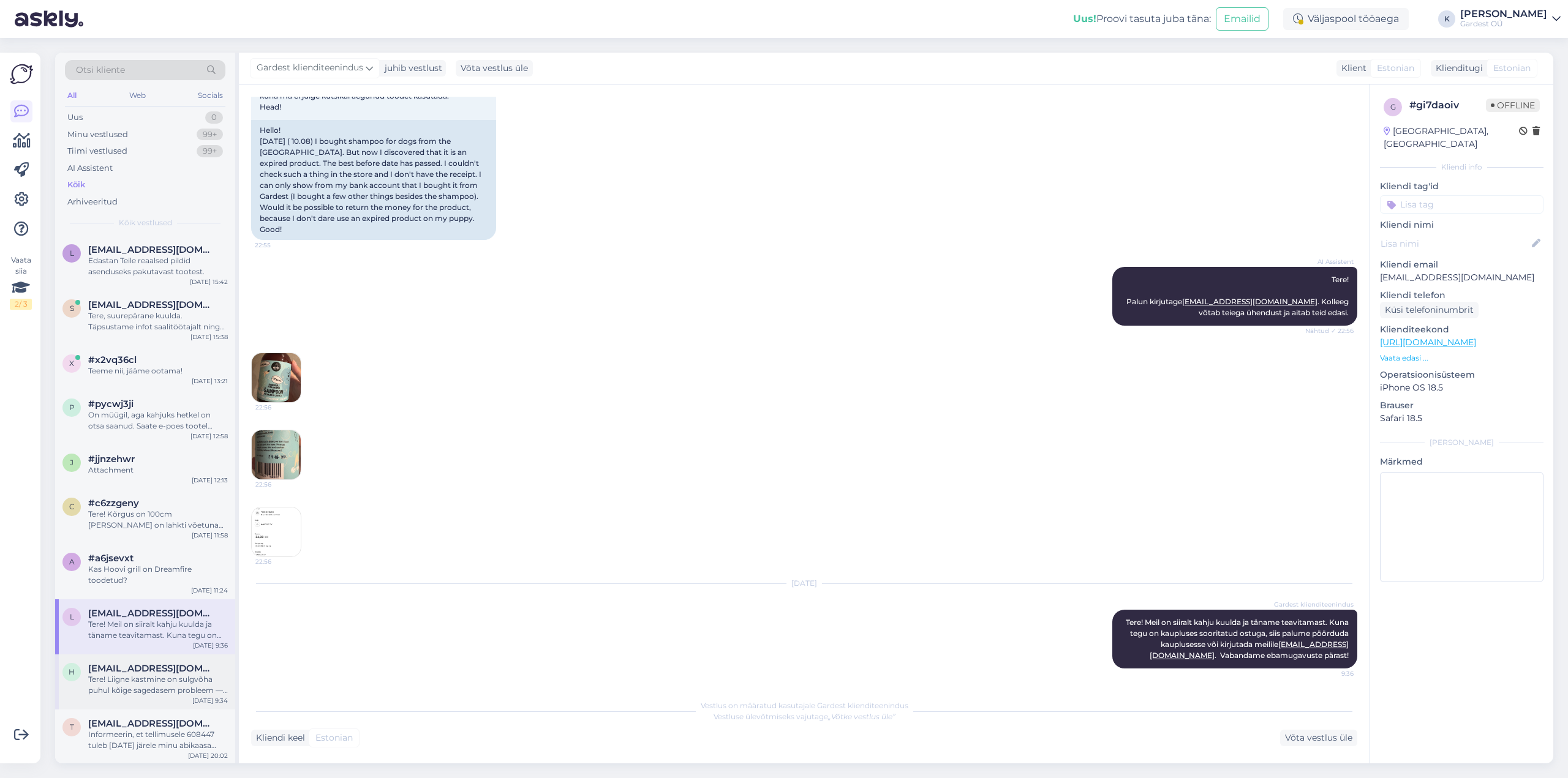
click at [148, 674] on span "[EMAIL_ADDRESS][DOMAIN_NAME]" at bounding box center [152, 669] width 127 height 11
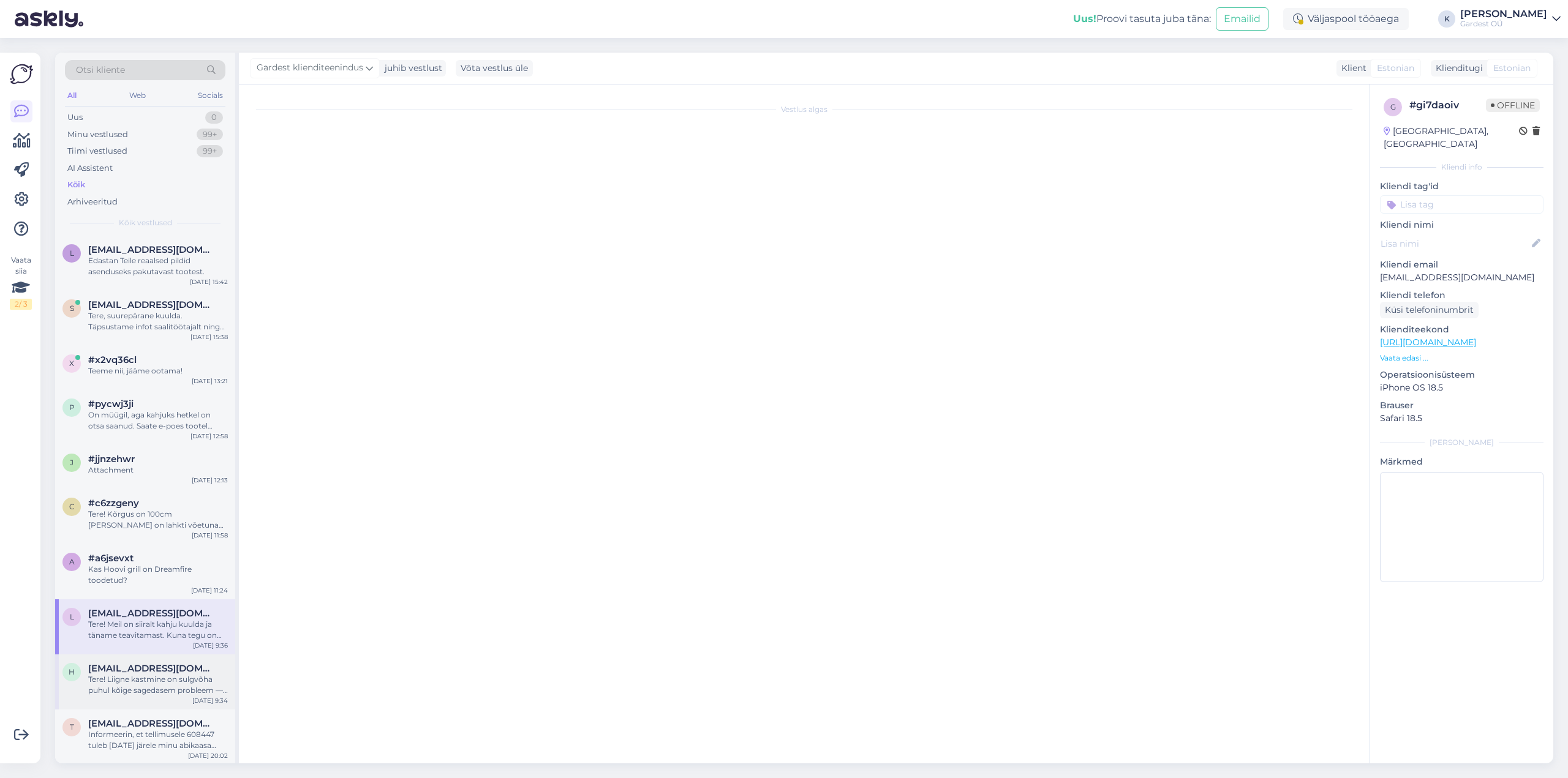
scroll to position [244, 0]
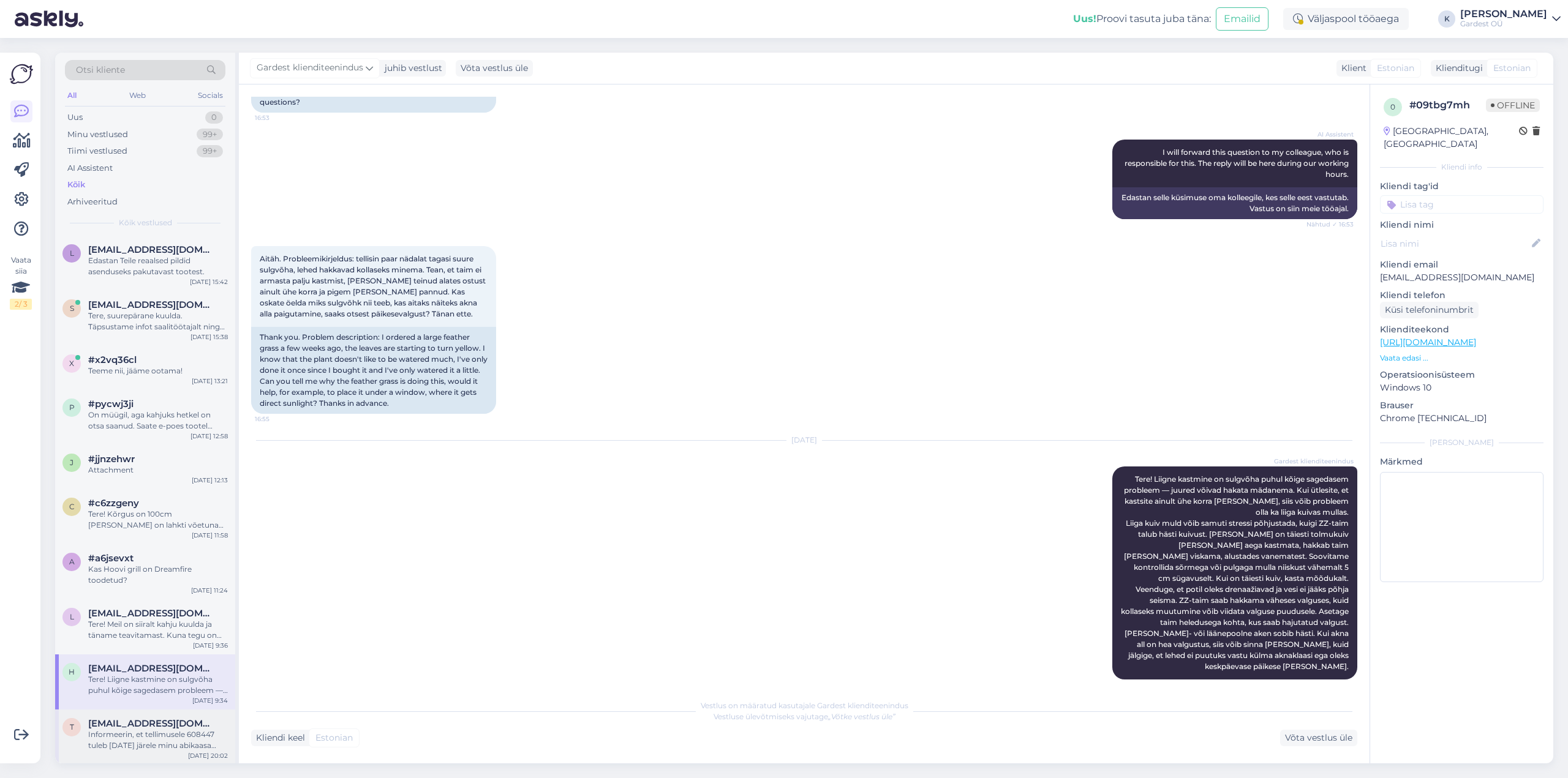
click at [140, 739] on div "Informeerin, et tellimusele 608447 tuleb [DATE] järele minu abikaasa [PERSON_NA…" at bounding box center [157, 739] width 139 height 22
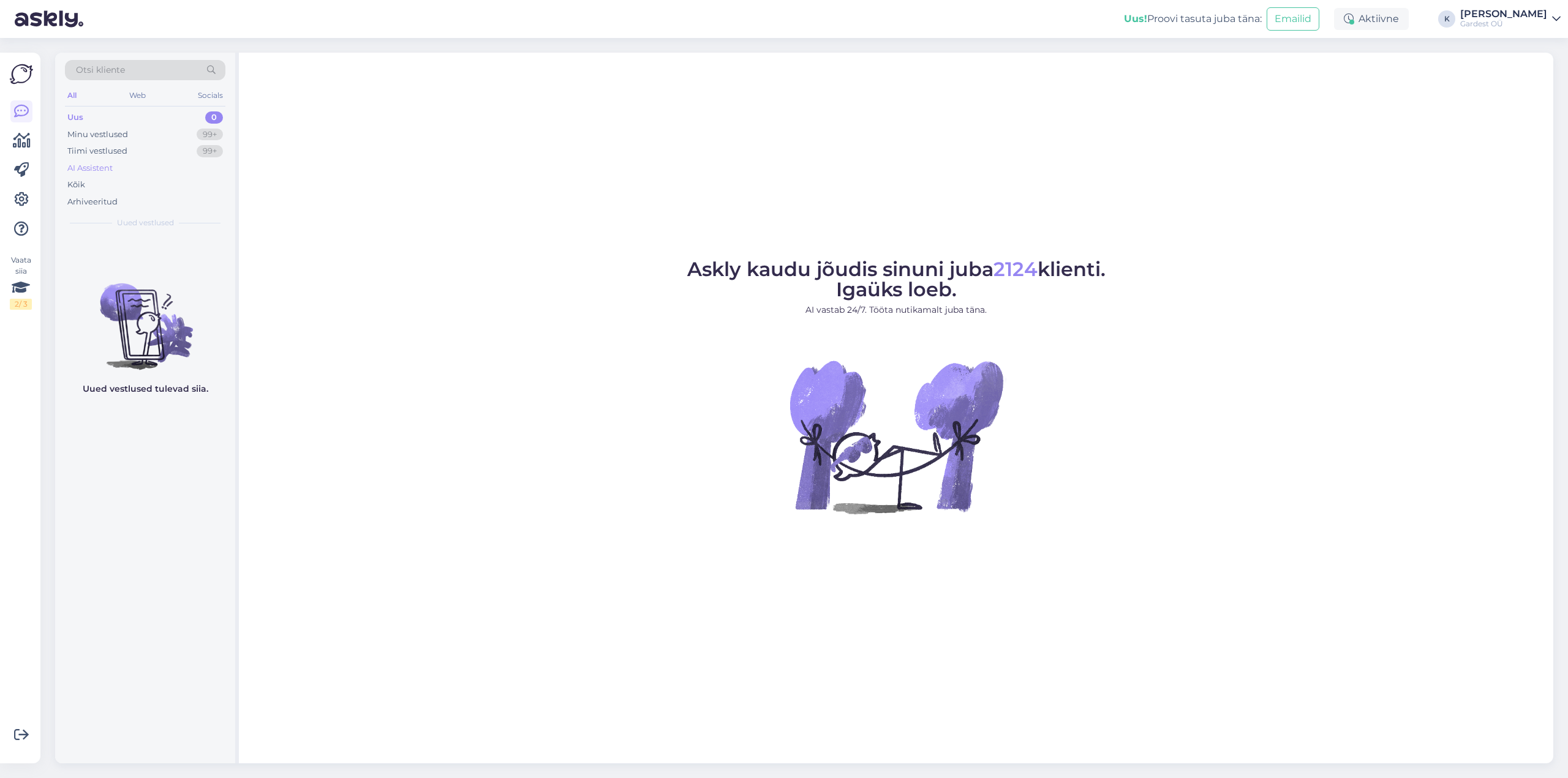
click at [117, 171] on div "AI Assistent" at bounding box center [144, 169] width 160 height 17
click at [110, 139] on div "Minu vestlused" at bounding box center [98, 135] width 61 height 12
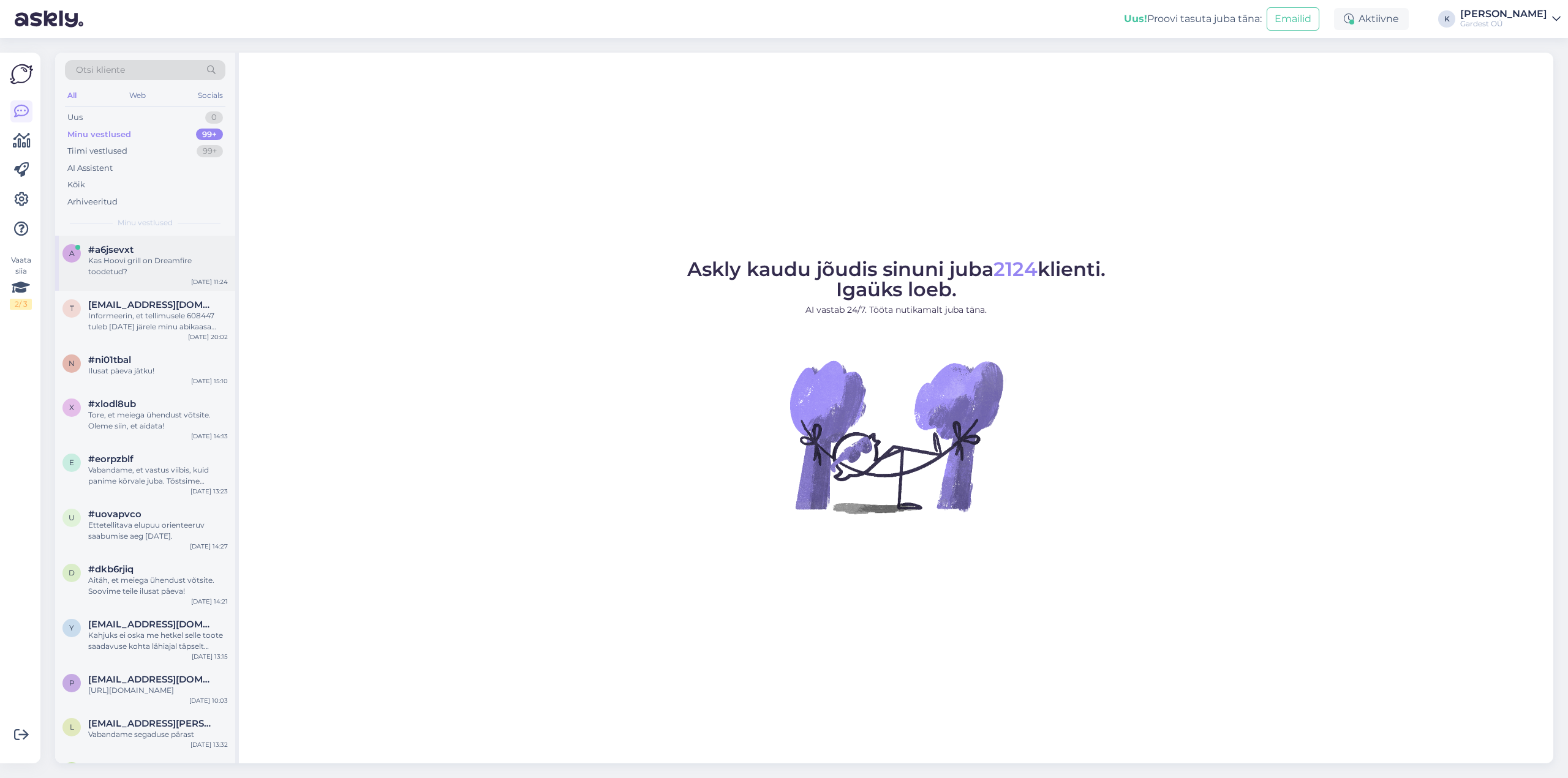
click at [152, 269] on div "Kas Hoovi grill on Dreamfire toodetud?" at bounding box center [157, 265] width 139 height 22
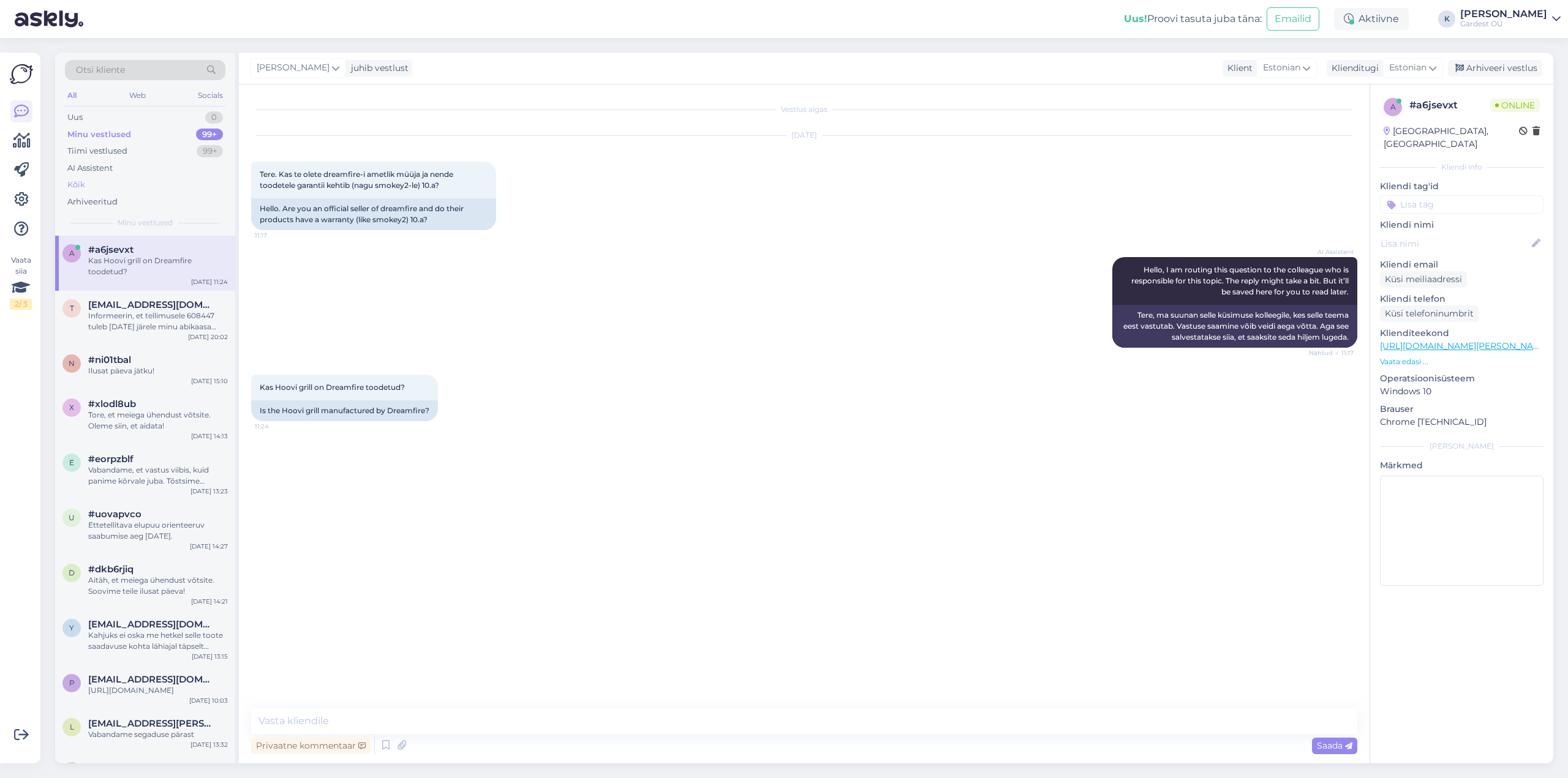
click at [102, 190] on div "Kõik" at bounding box center [144, 185] width 160 height 17
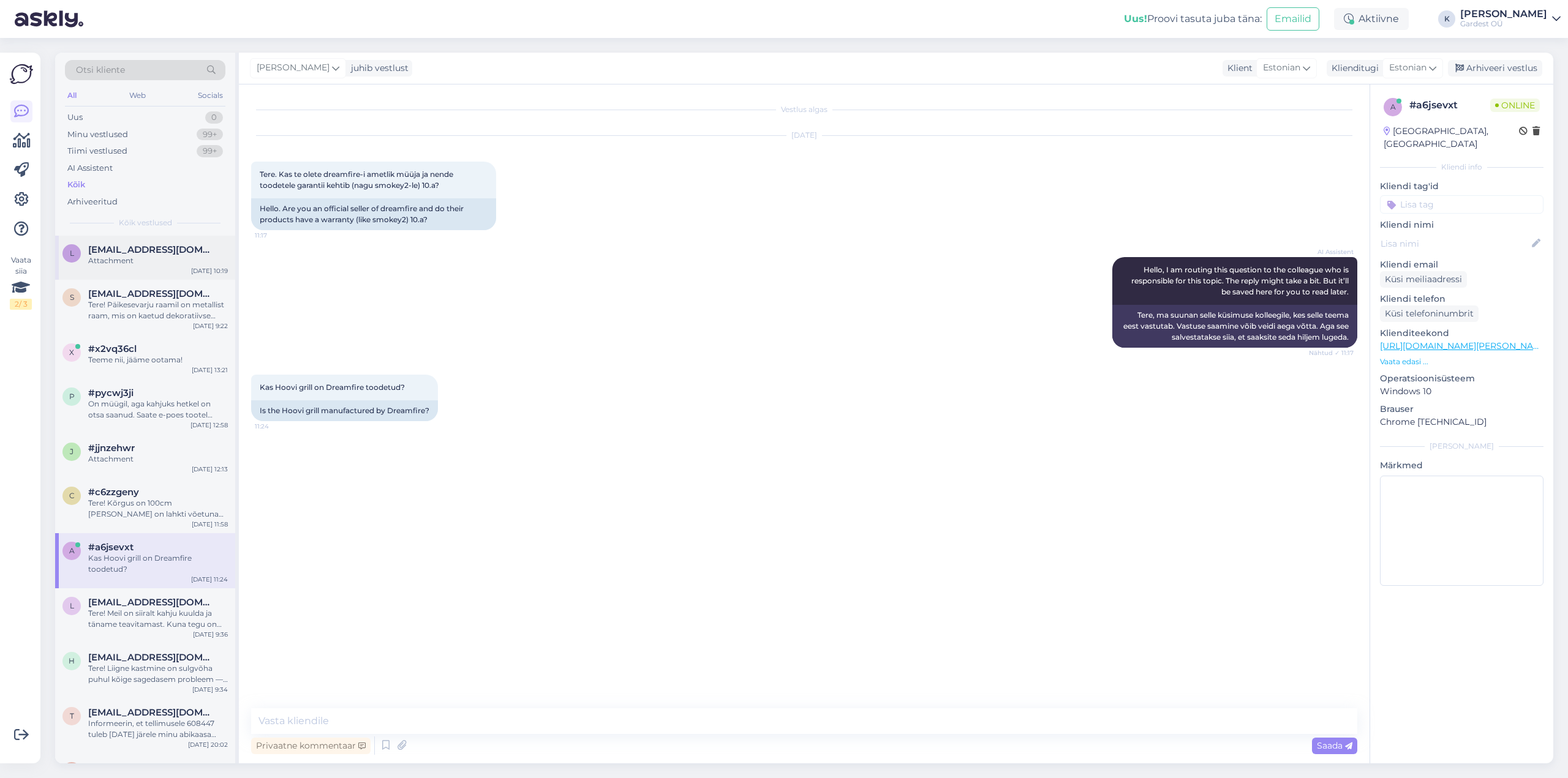
click at [104, 268] on div "l [EMAIL_ADDRESS][DOMAIN_NAME] Attachment [DATE] 10:19" at bounding box center [145, 258] width 180 height 45
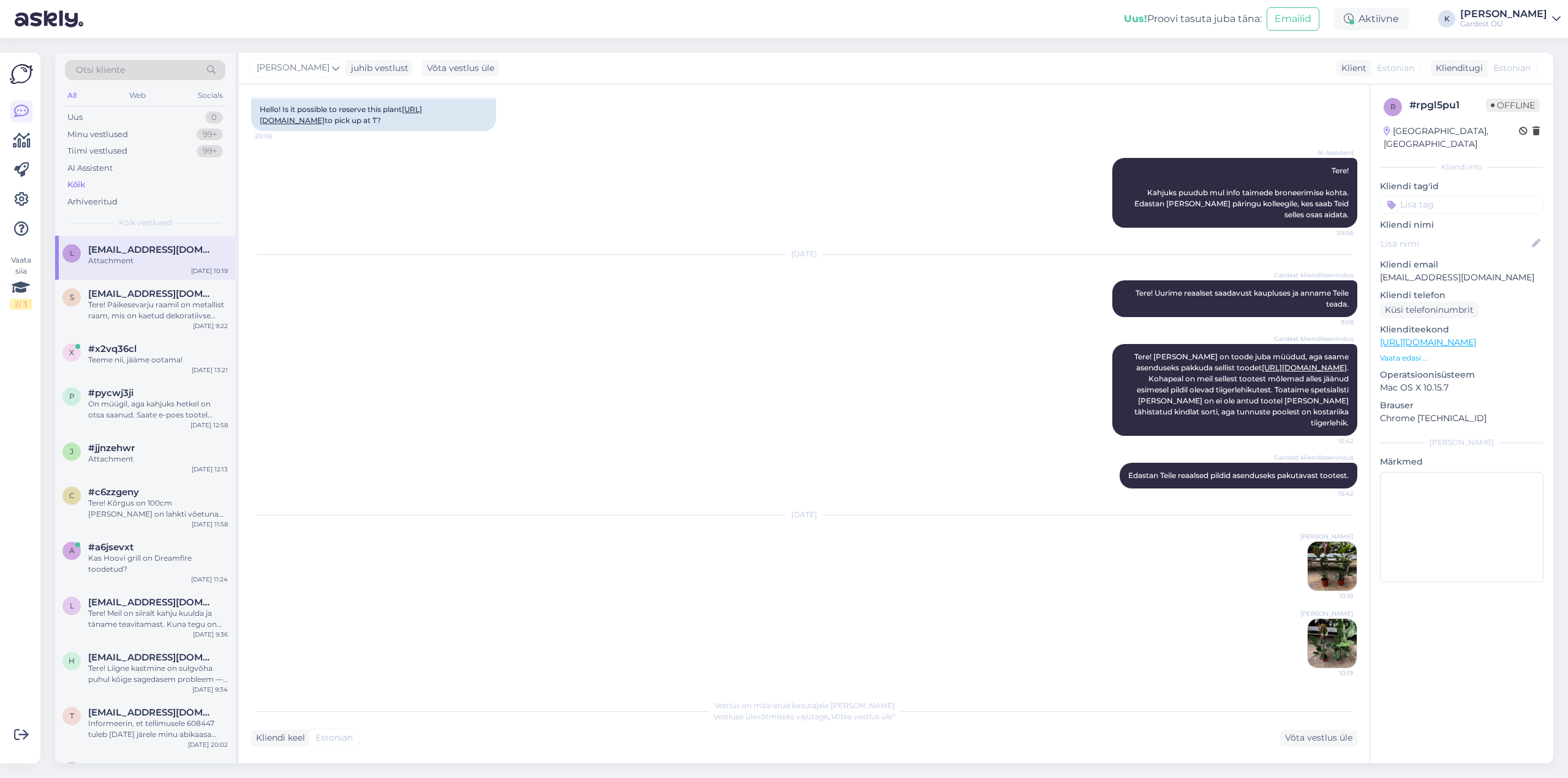
click at [1336, 568] on img at bounding box center [1332, 567] width 49 height 49
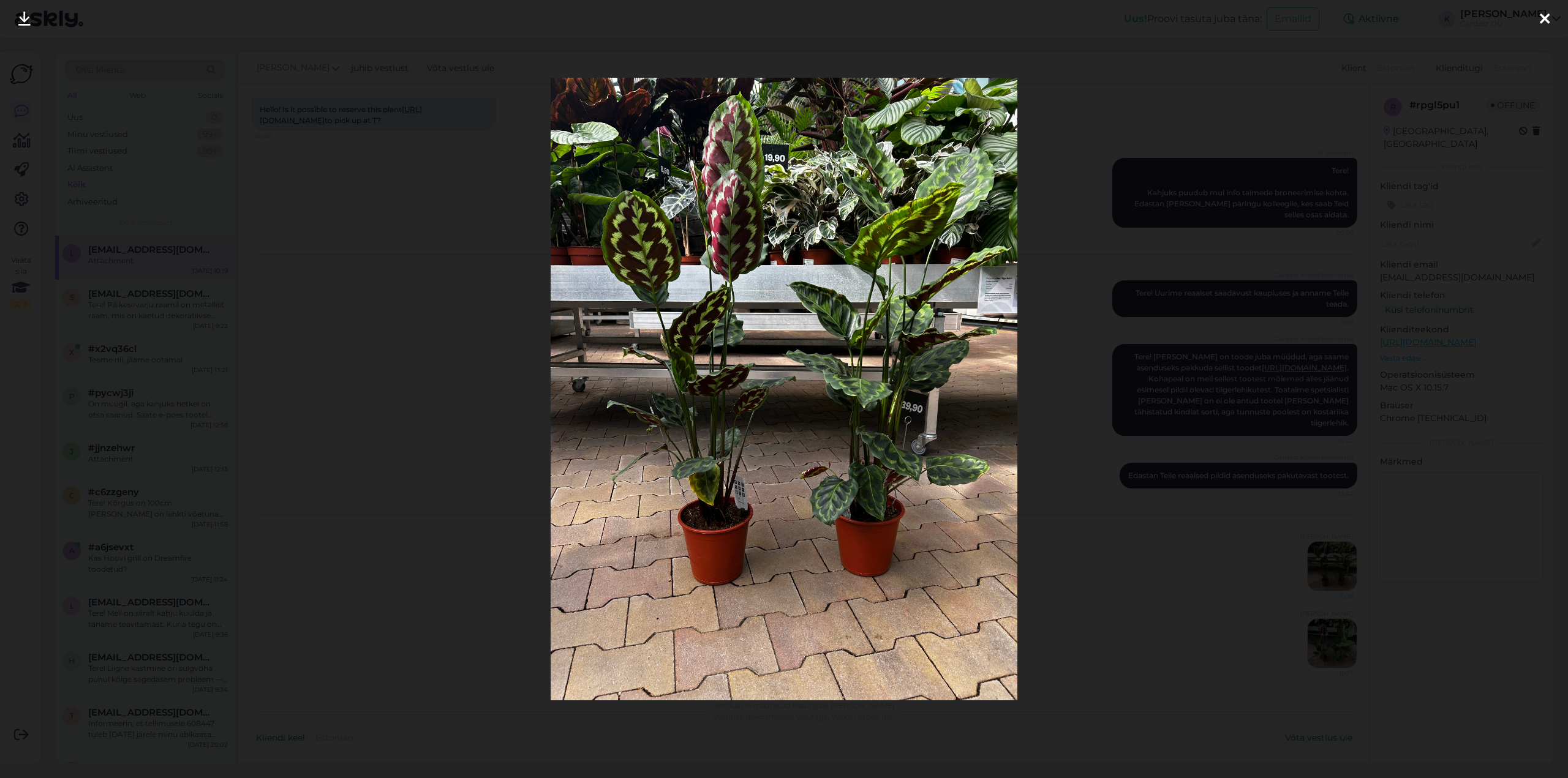
click at [1547, 17] on icon at bounding box center [1544, 19] width 9 height 16
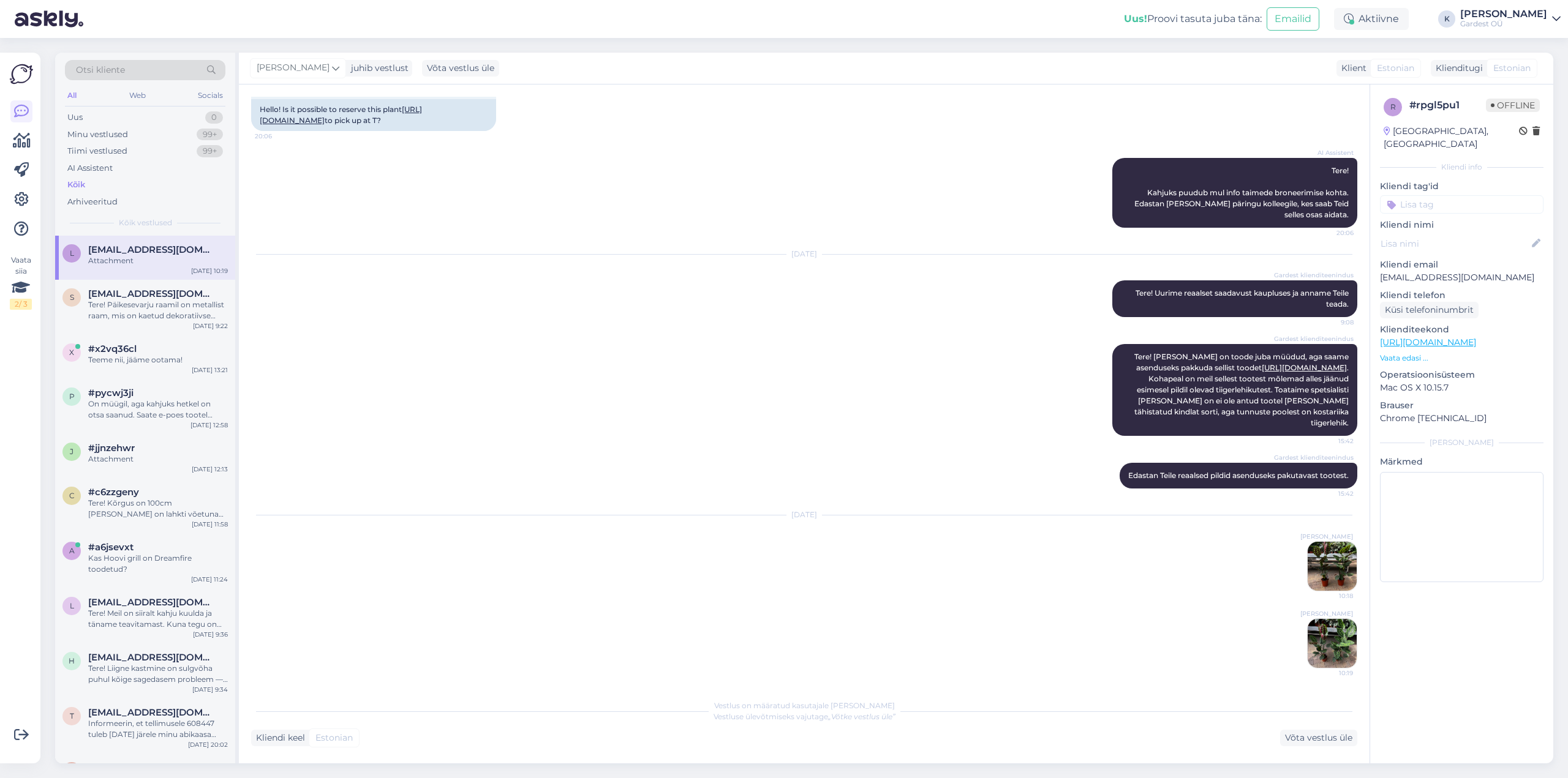
click at [1329, 640] on img at bounding box center [1332, 643] width 49 height 49
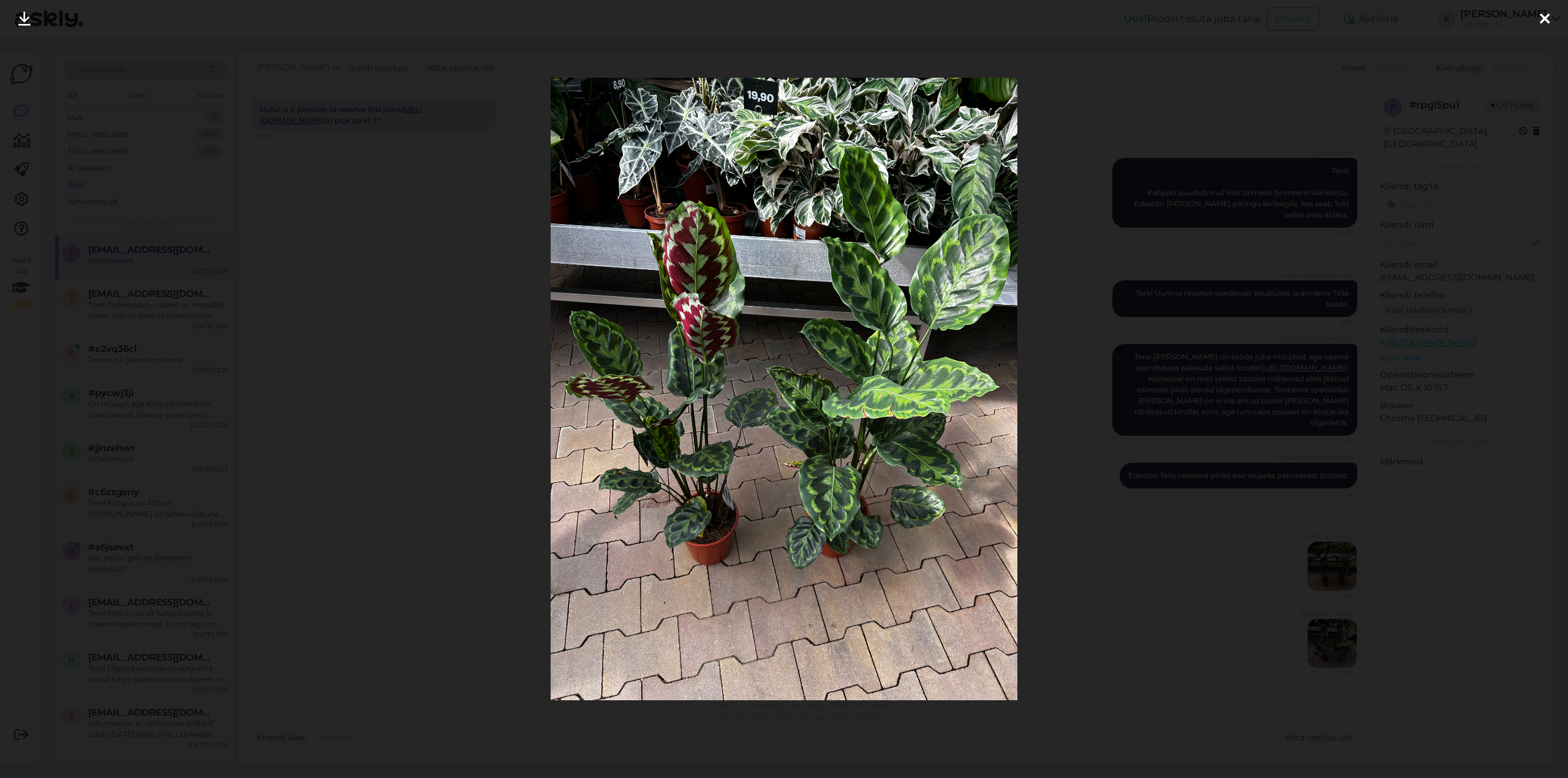
click at [1547, 16] on icon at bounding box center [1544, 19] width 9 height 16
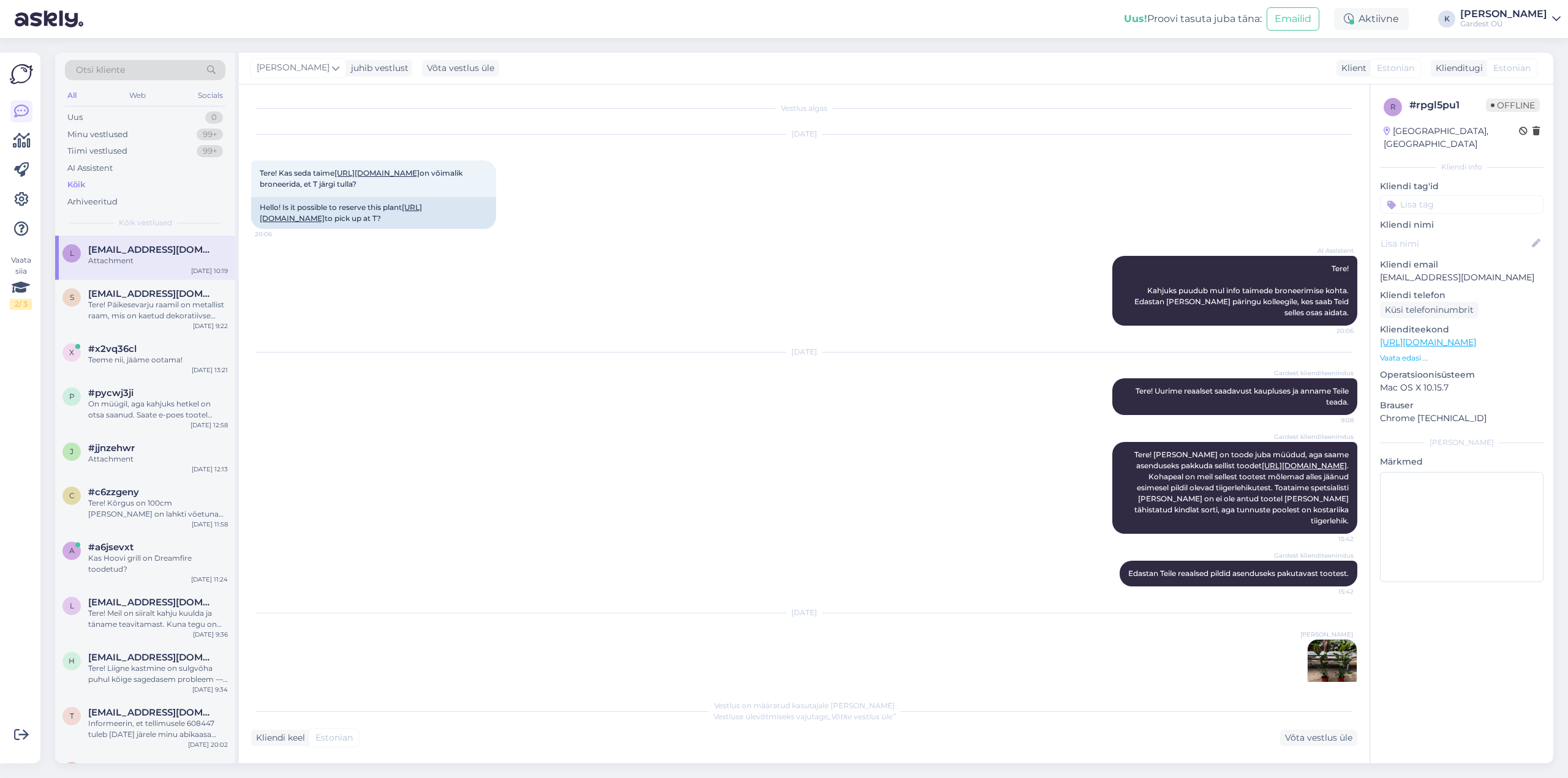
scroll to position [0, 0]
